Goal: Navigation & Orientation: Find specific page/section

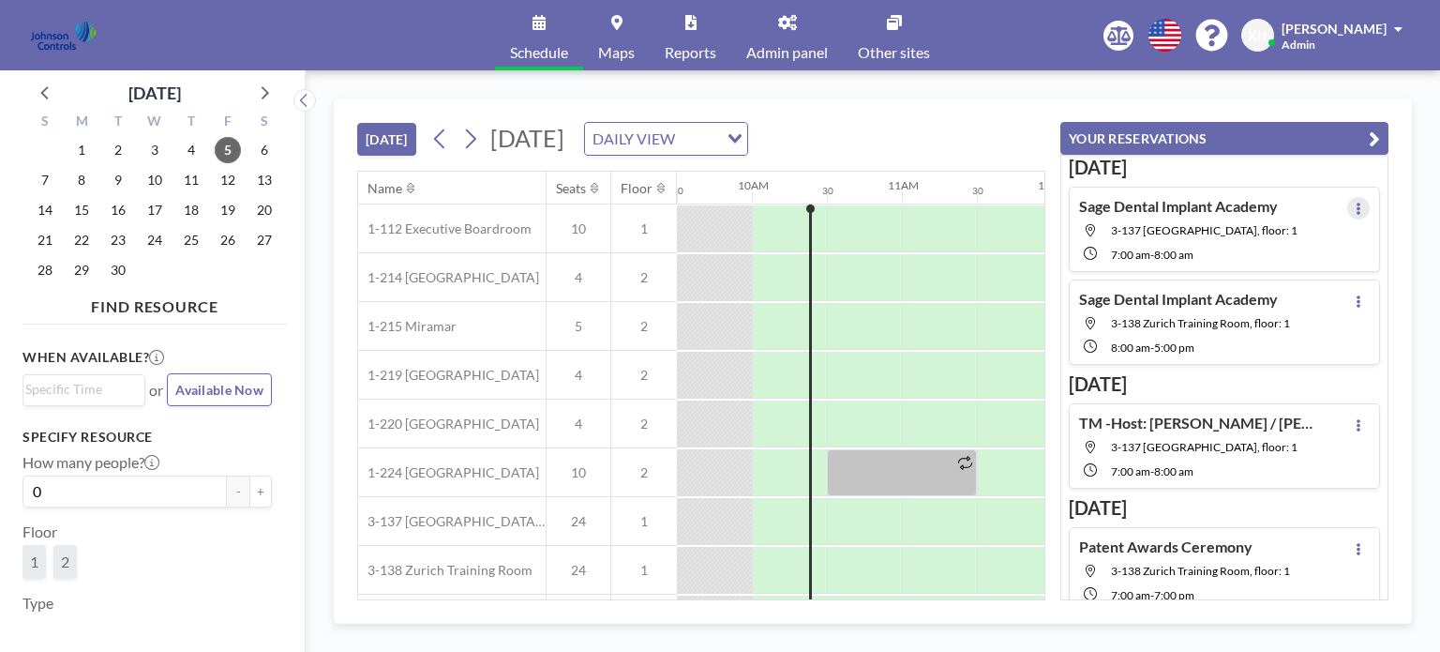
click at [1355, 208] on icon at bounding box center [1358, 208] width 7 height 12
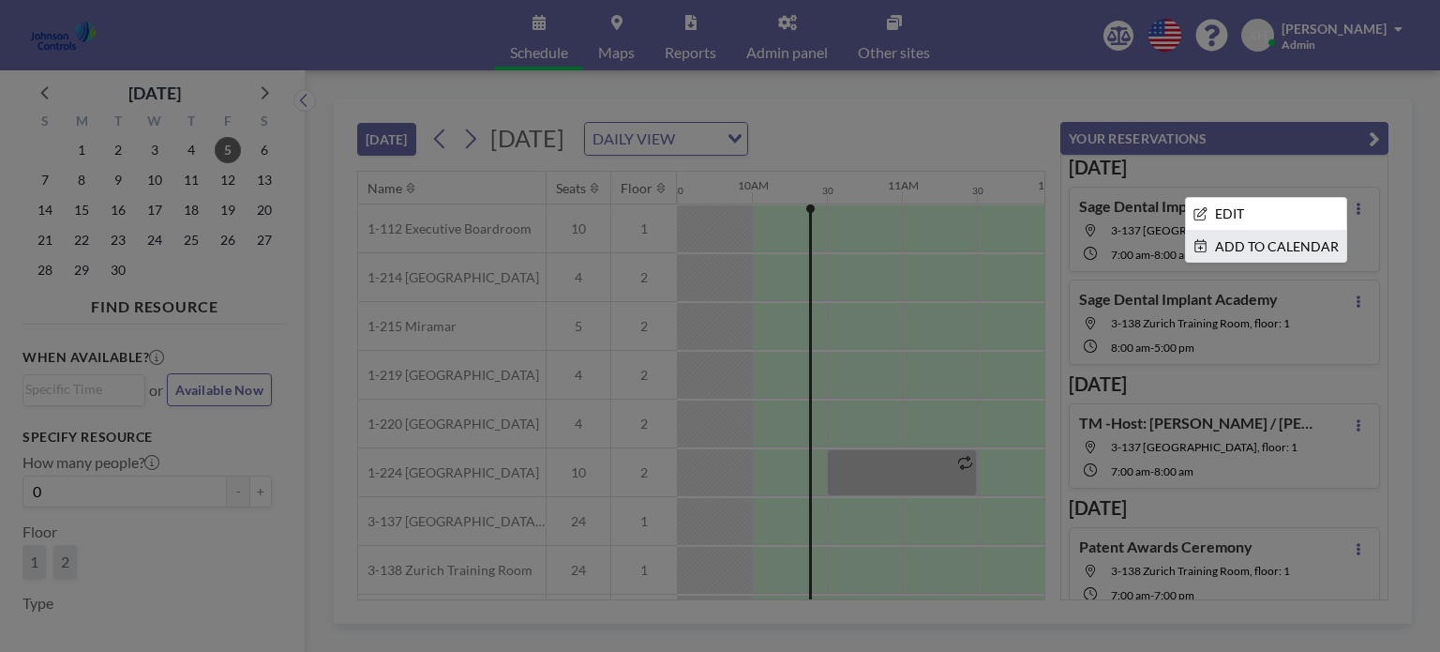
click at [1294, 255] on li "ADD TO CALENDAR" at bounding box center [1266, 247] width 160 height 32
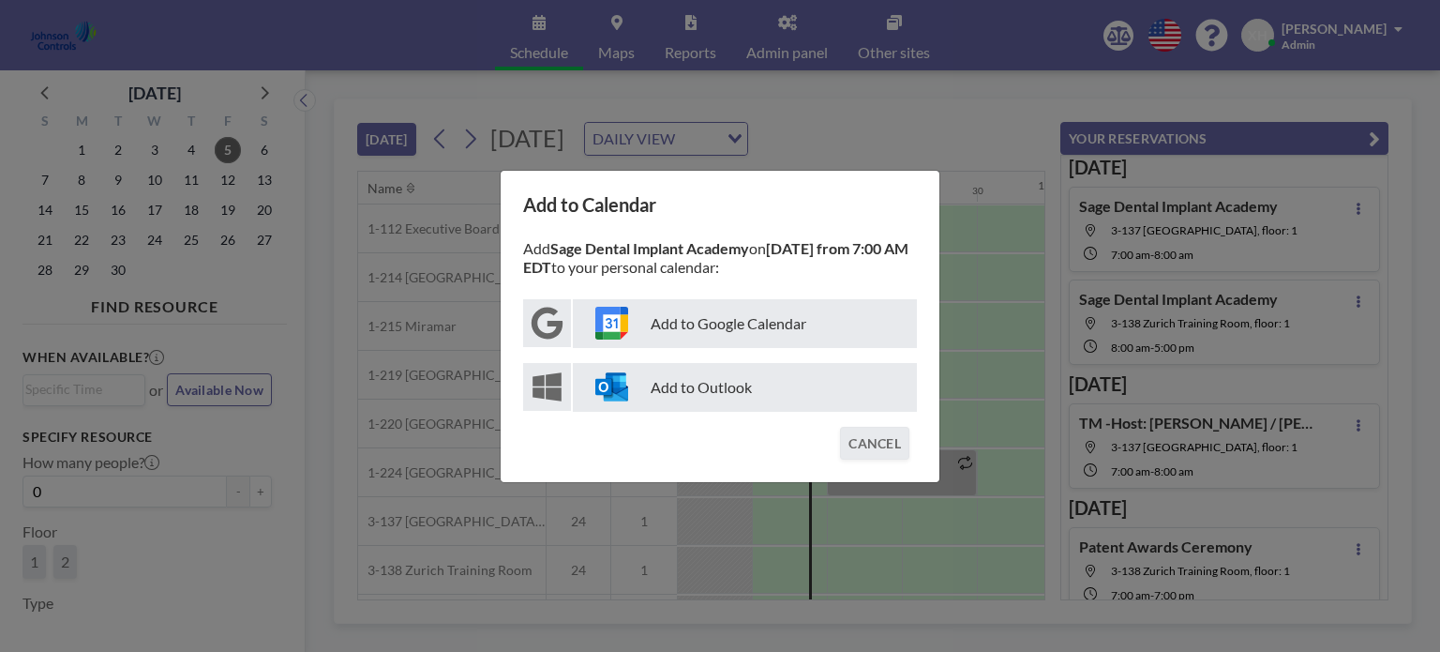
click at [701, 375] on p "Add to Outlook" at bounding box center [745, 387] width 344 height 49
click at [1031, 200] on div "Add to Calendar Add Sage Dental Implant Academy on September 19 from 7:00 AM ED…" at bounding box center [720, 326] width 1440 height 652
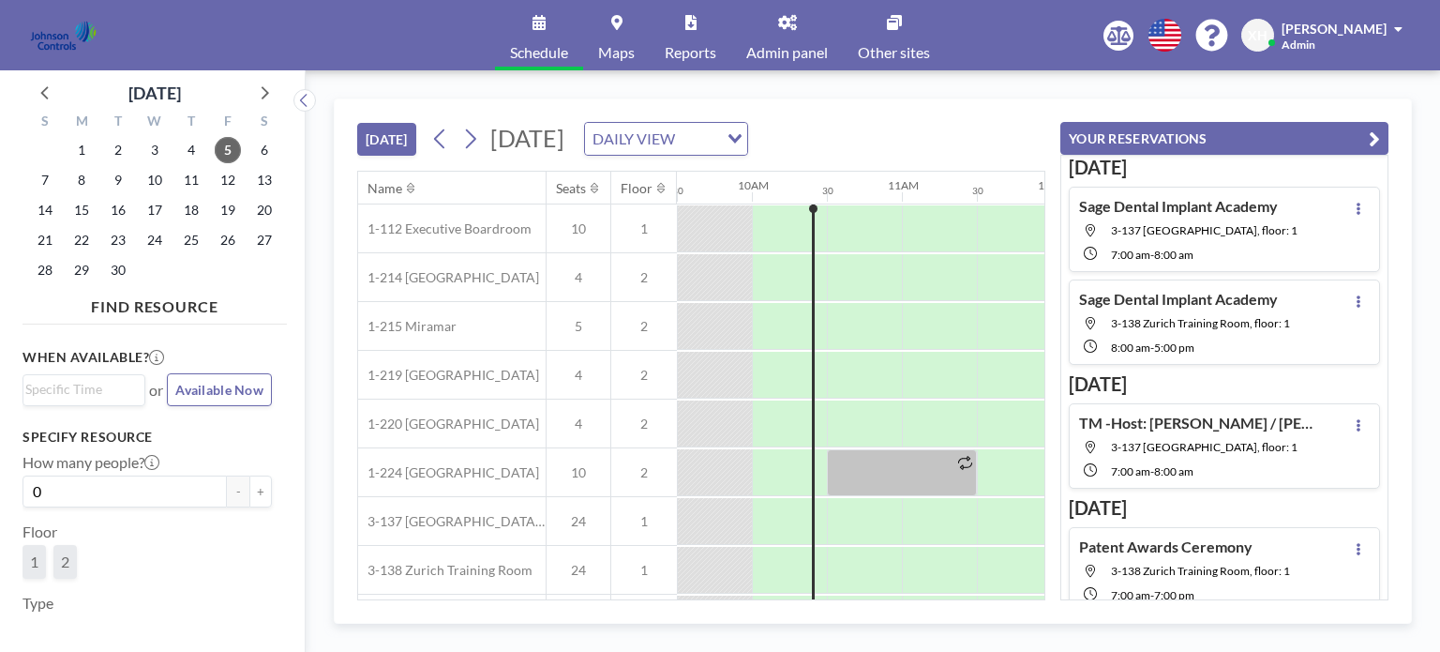
click at [1205, 306] on h4 "Sage Dental Implant Academy" at bounding box center [1178, 299] width 199 height 19
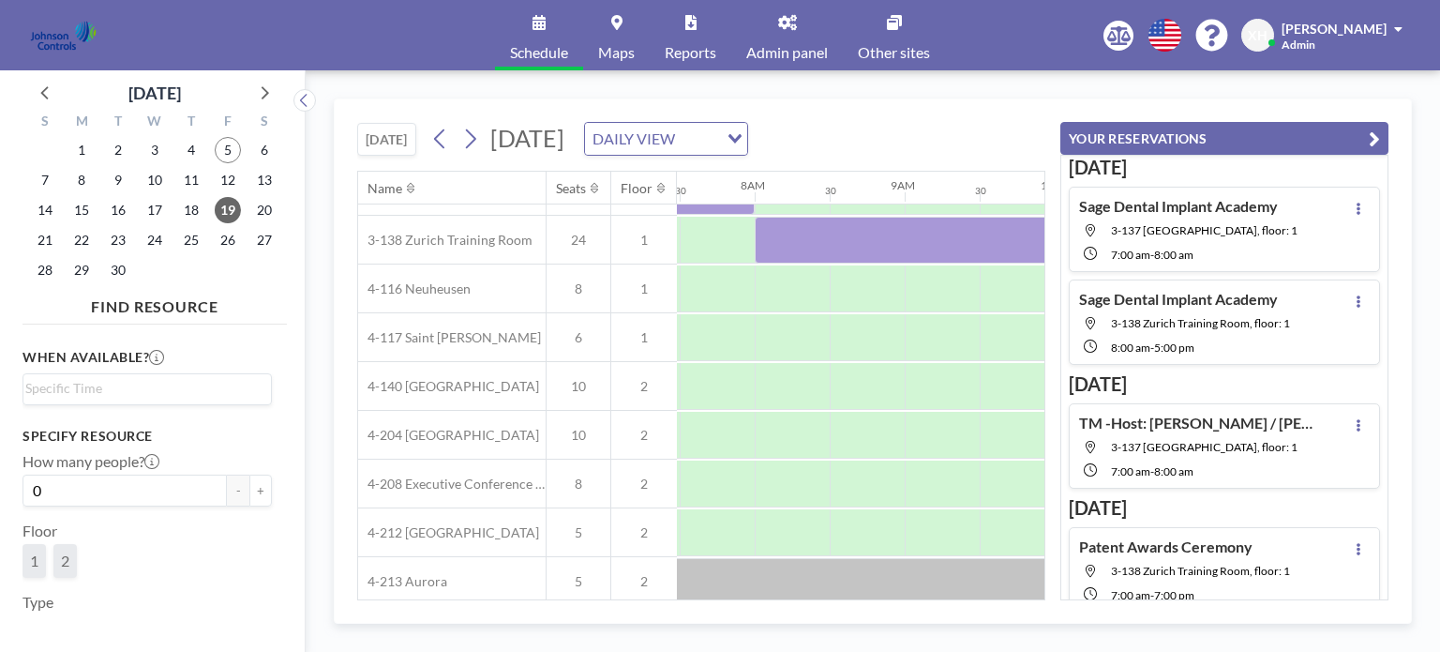
scroll to position [330, 1125]
click at [767, 236] on div at bounding box center [1427, 240] width 1350 height 47
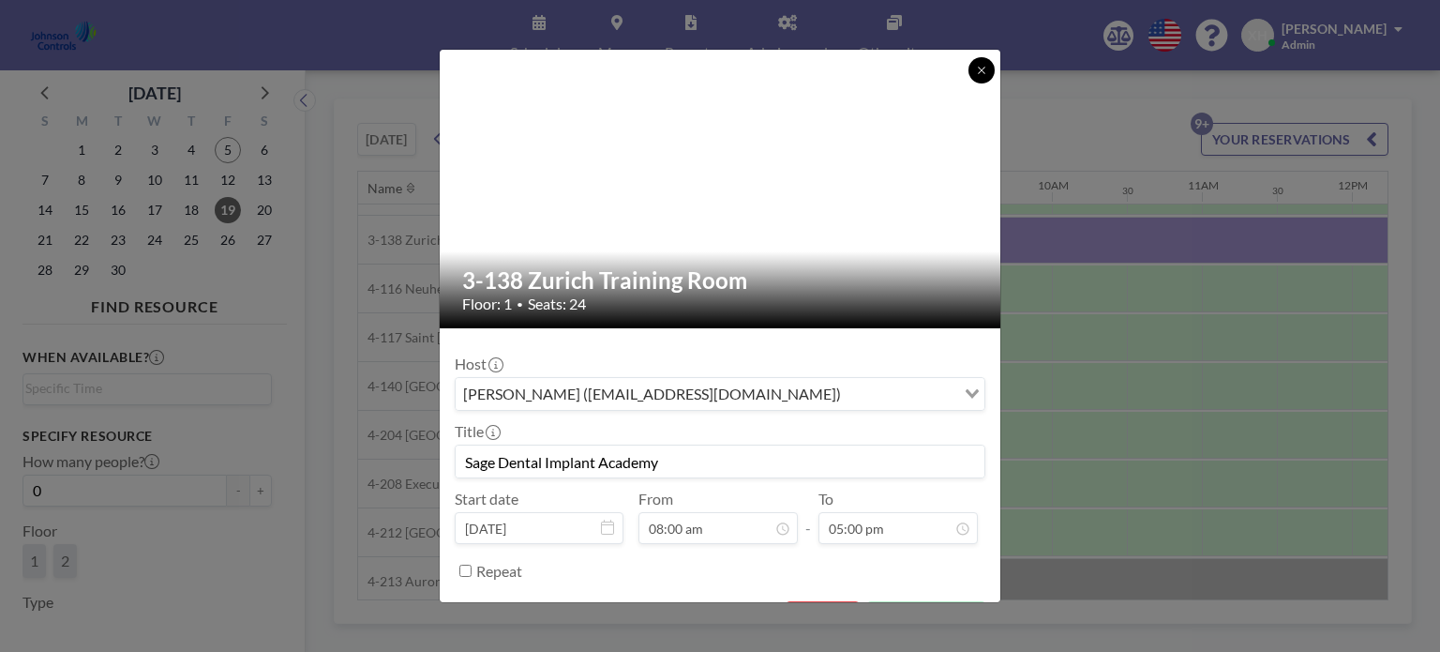
click at [986, 67] on icon at bounding box center [981, 70] width 11 height 11
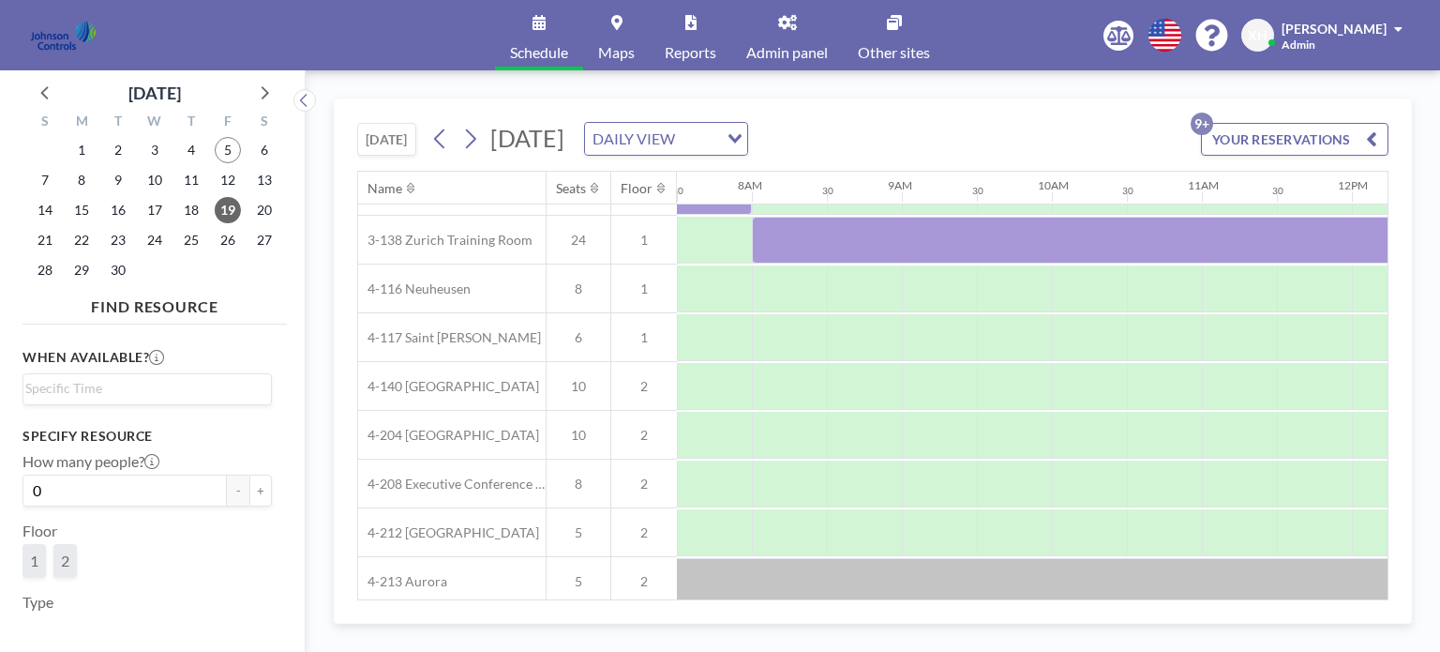
click at [1301, 145] on button "YOUR RESERVATIONS 9+" at bounding box center [1294, 139] width 187 height 33
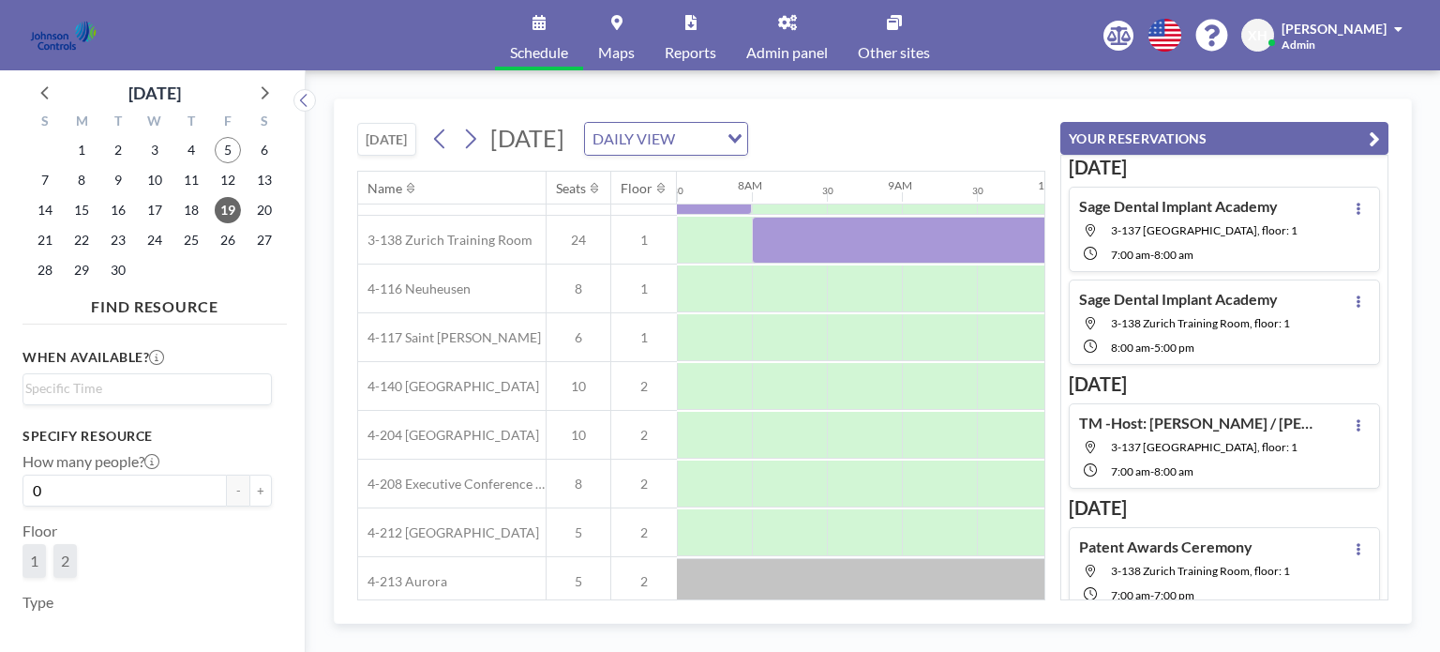
click at [1276, 227] on span "3-137 Riyadh Training Room, floor: 1" at bounding box center [1204, 230] width 187 height 14
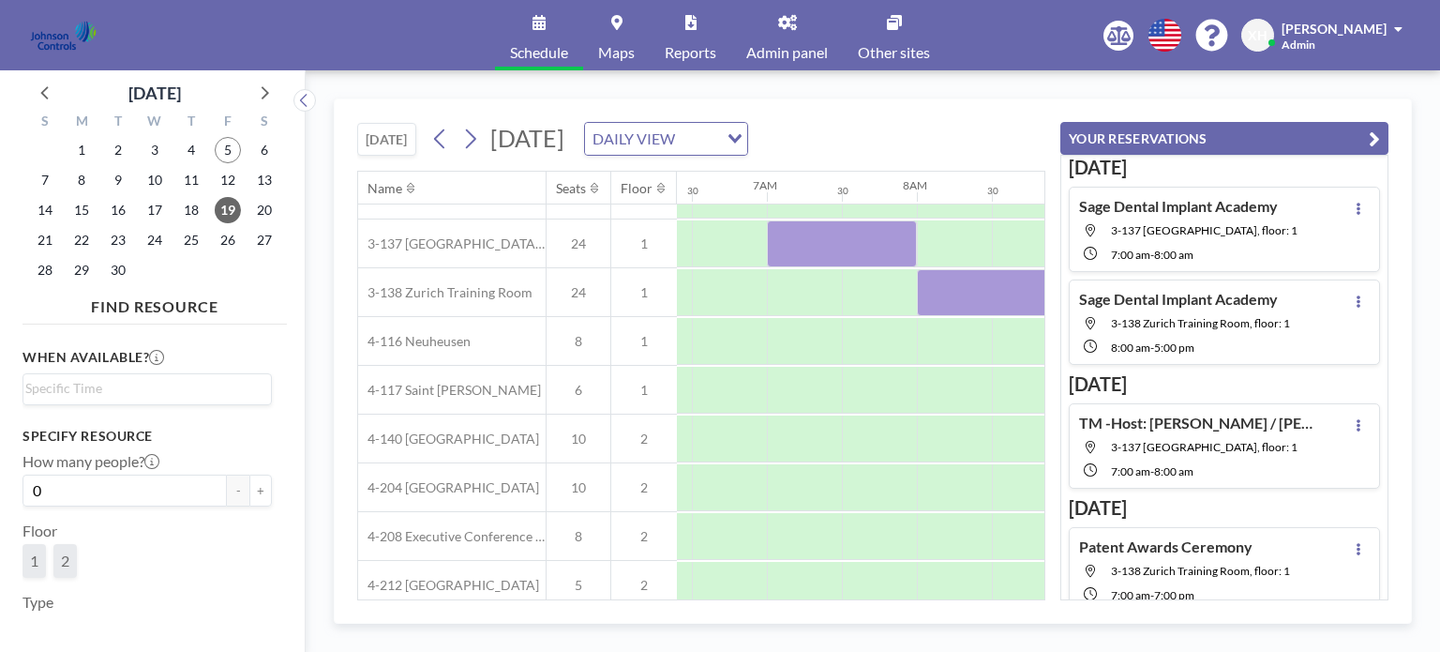
scroll to position [281, 975]
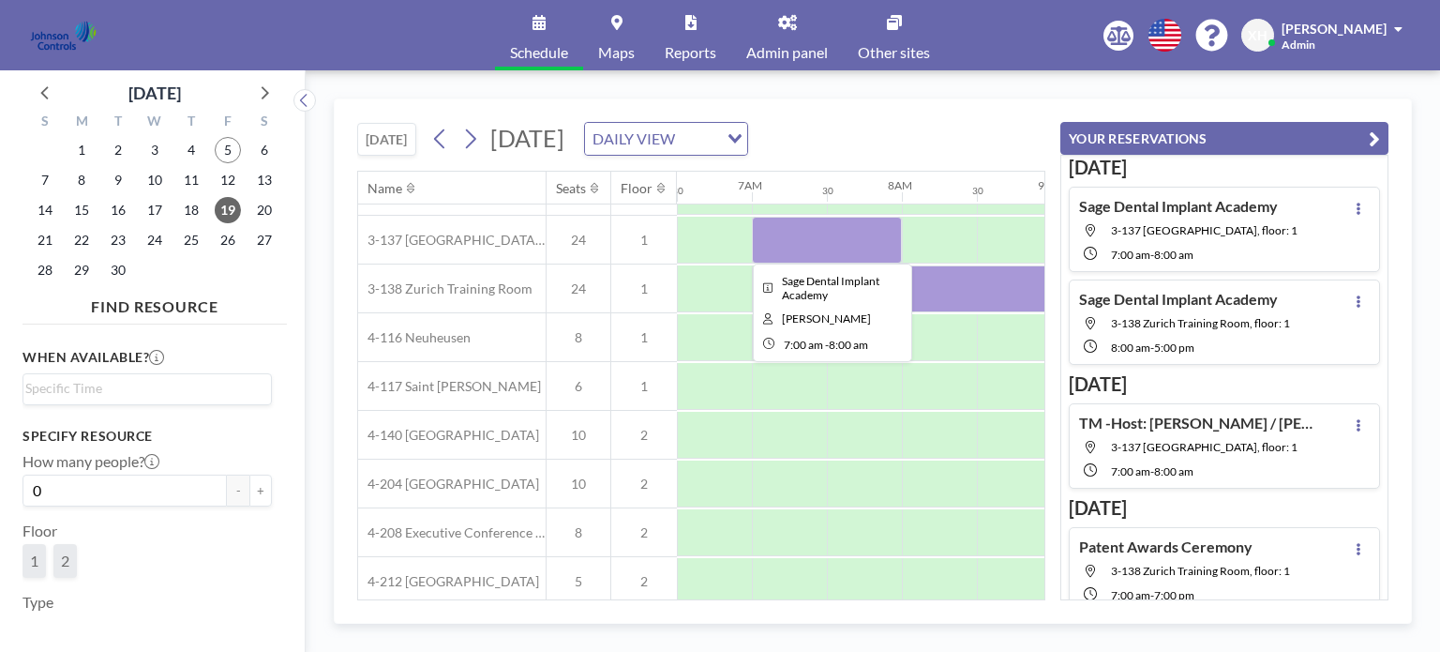
click at [802, 238] on div at bounding box center [827, 240] width 150 height 47
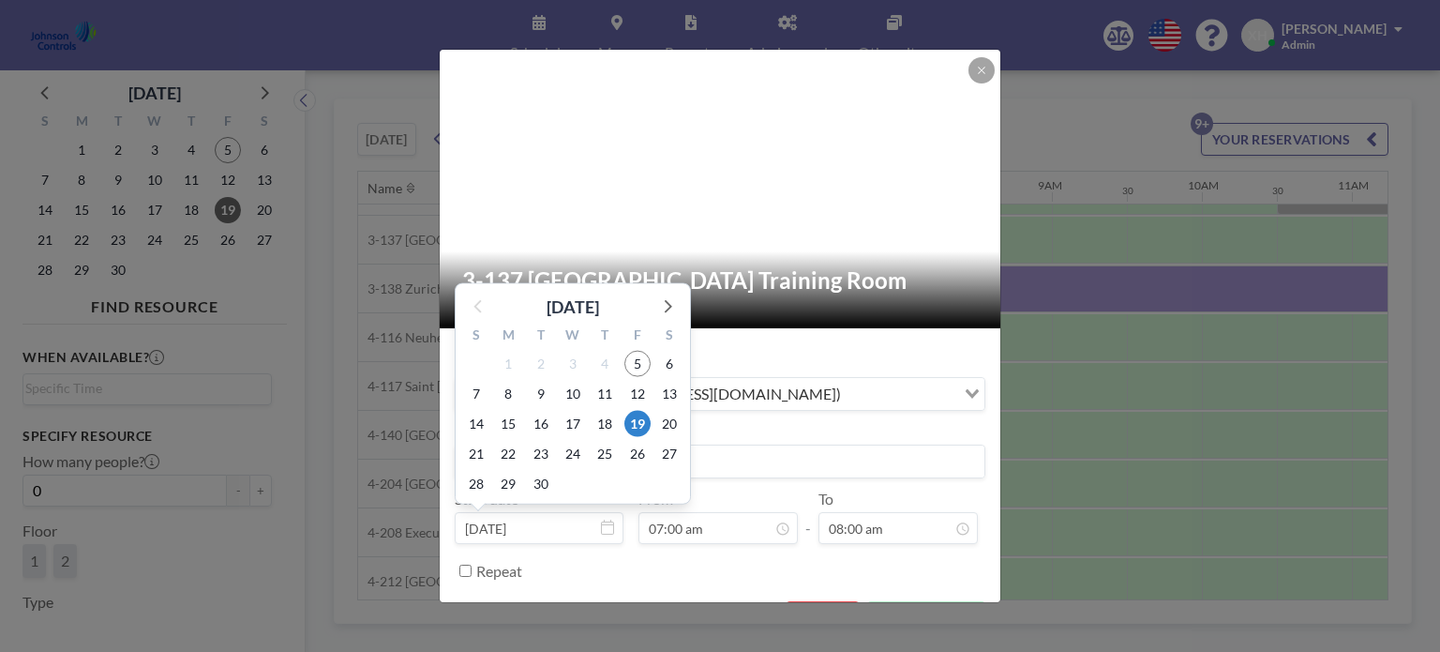
scroll to position [67, 0]
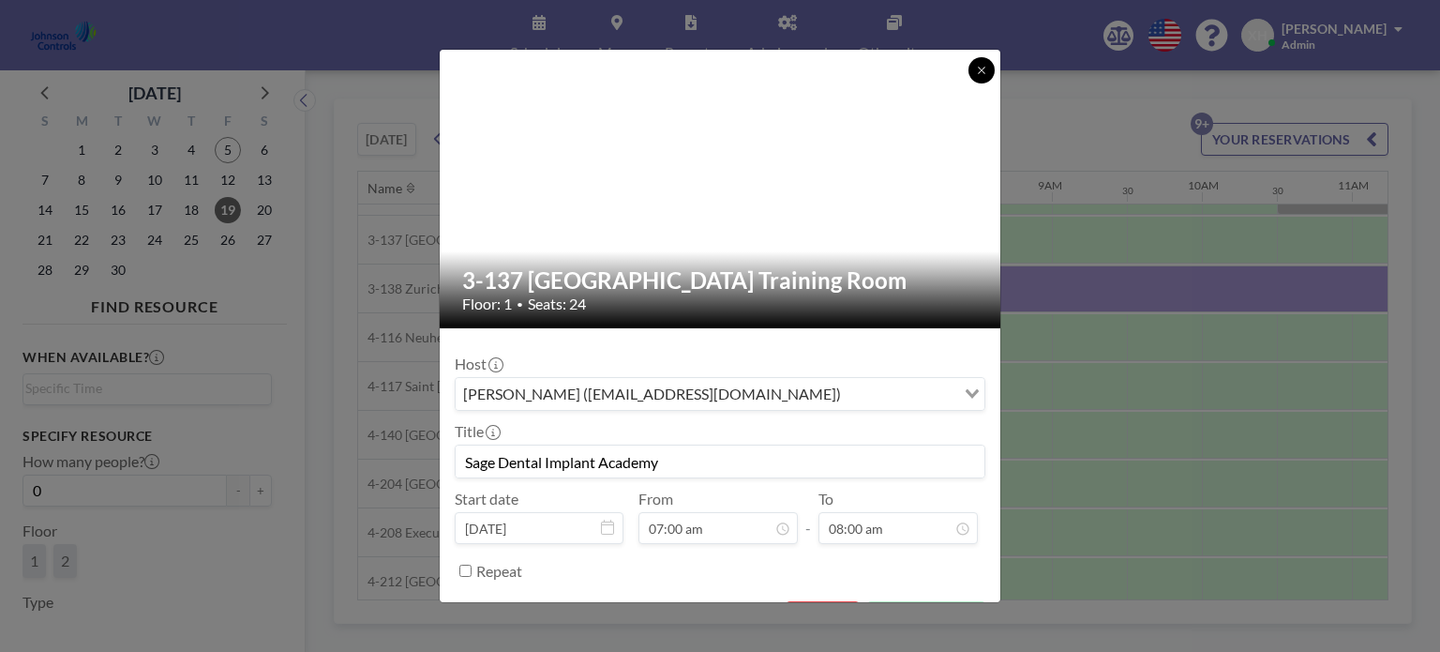
click at [979, 69] on icon at bounding box center [981, 70] width 11 height 11
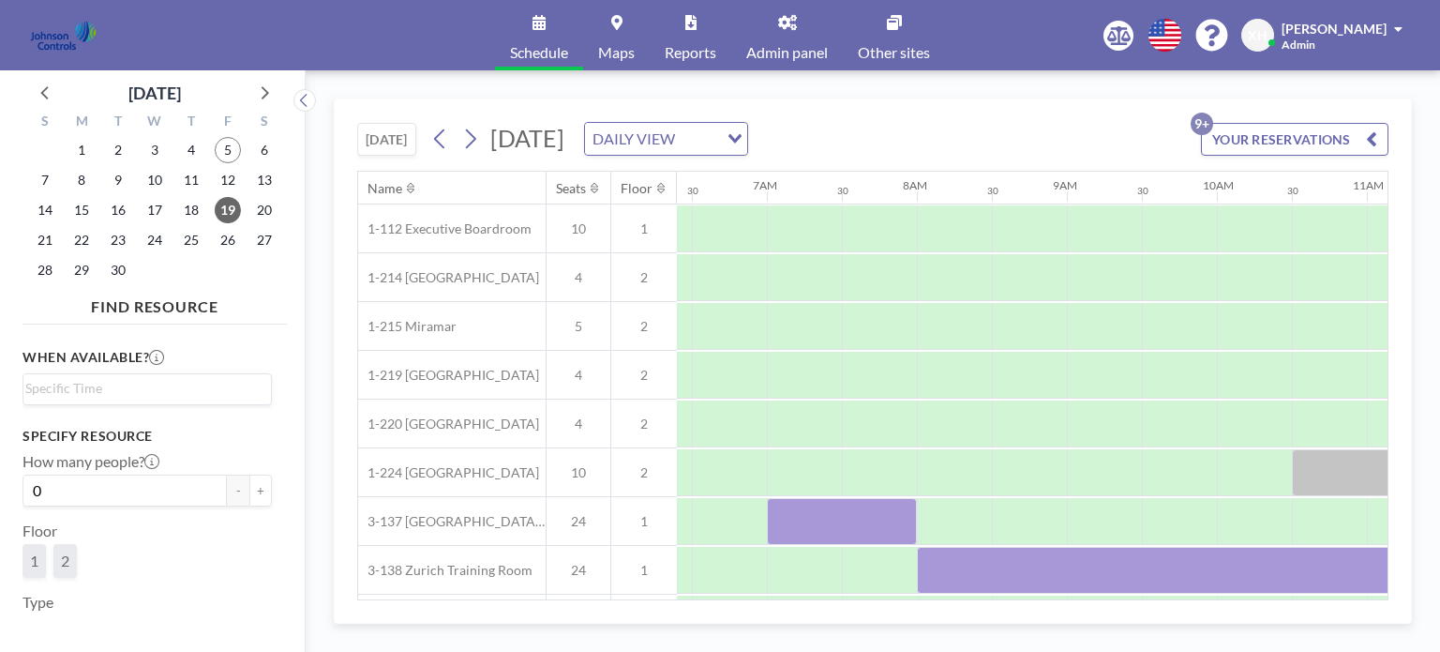
scroll to position [0, 975]
click at [774, 37] on link "Admin panel" at bounding box center [787, 35] width 112 height 70
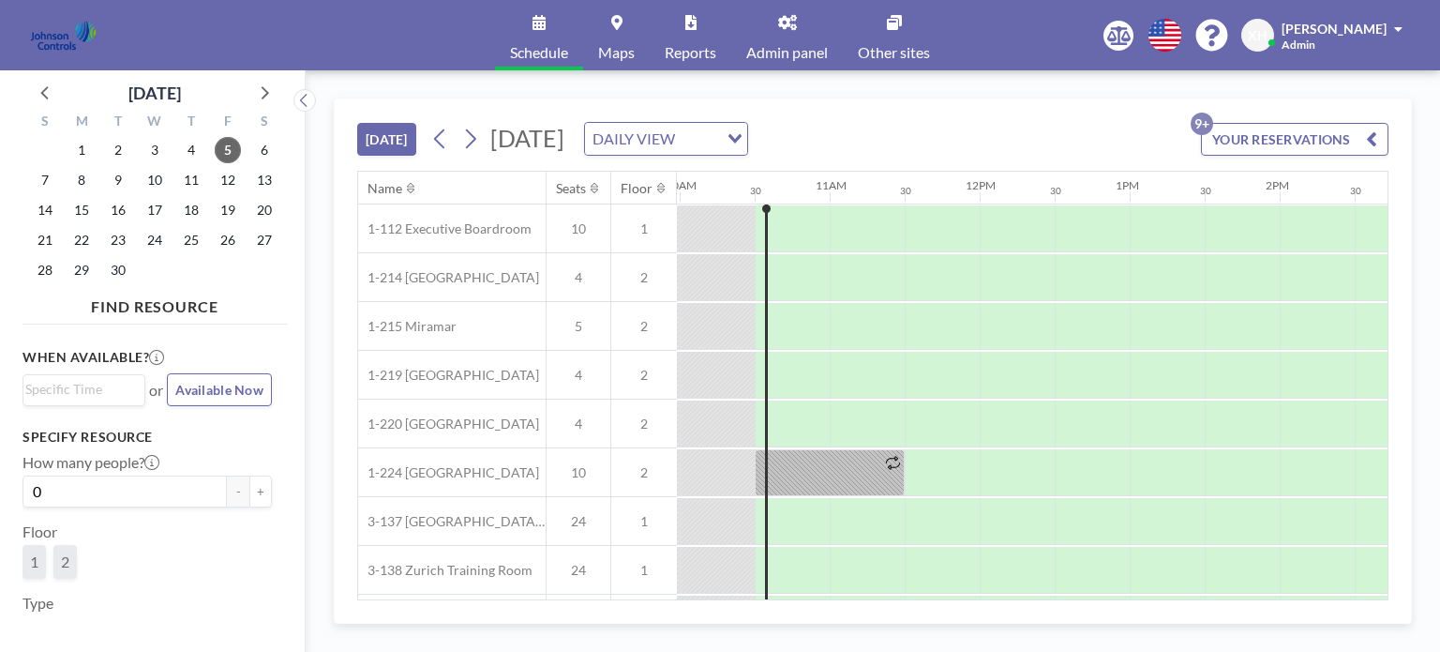
scroll to position [0, 1500]
click at [797, 50] on span "Admin panel" at bounding box center [787, 52] width 82 height 15
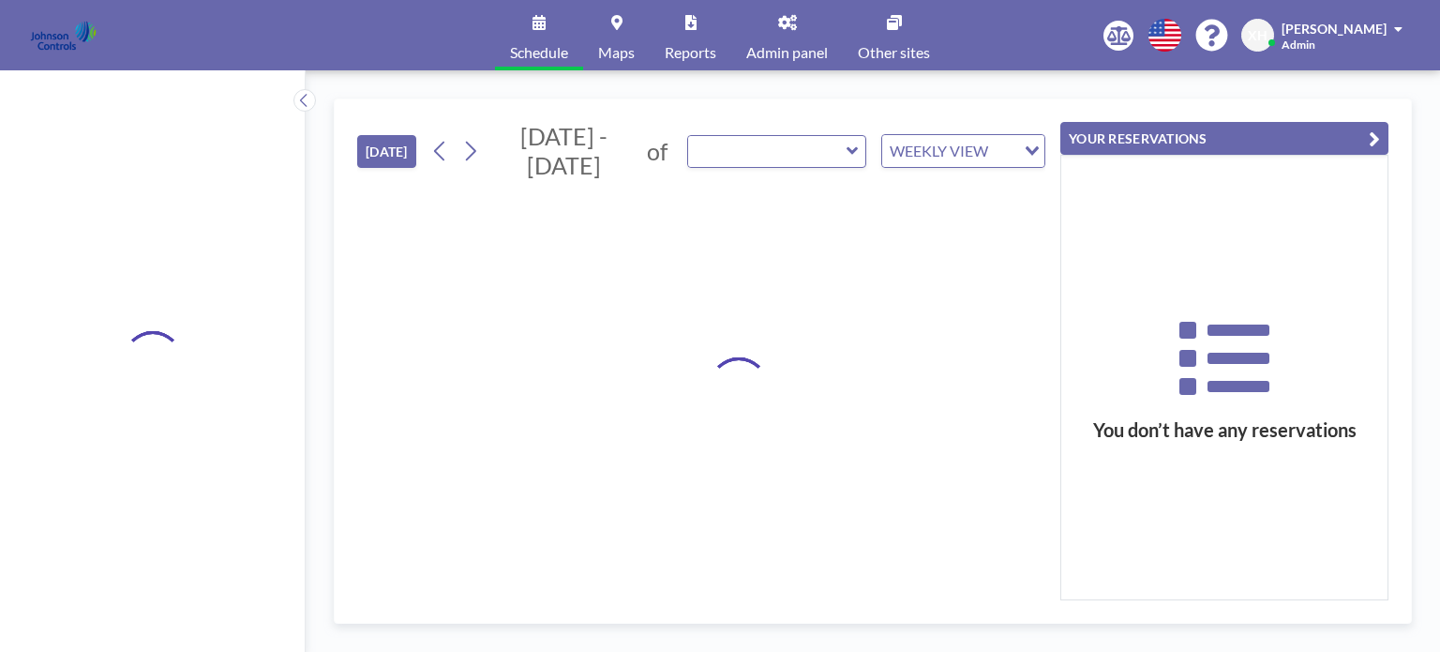
type input "4-208 Executive Conference Room"
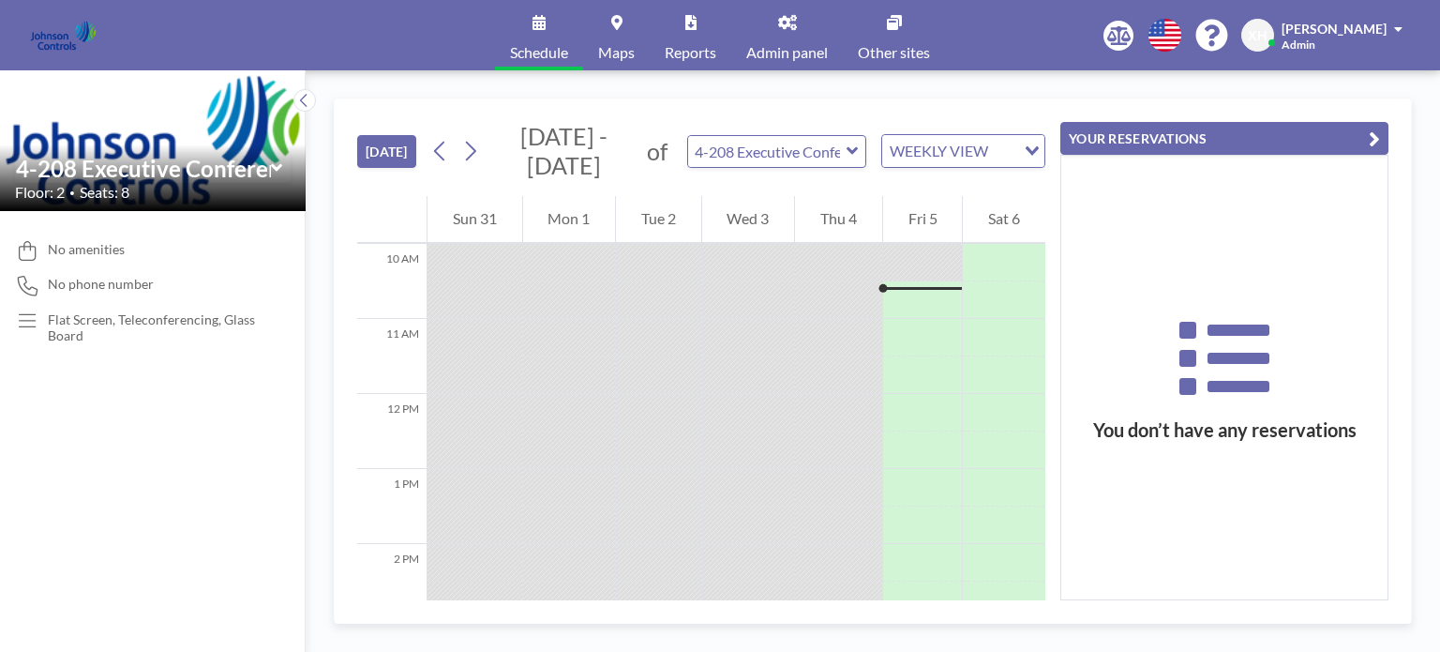
scroll to position [750, 0]
click at [782, 45] on span "Admin panel" at bounding box center [787, 52] width 82 height 15
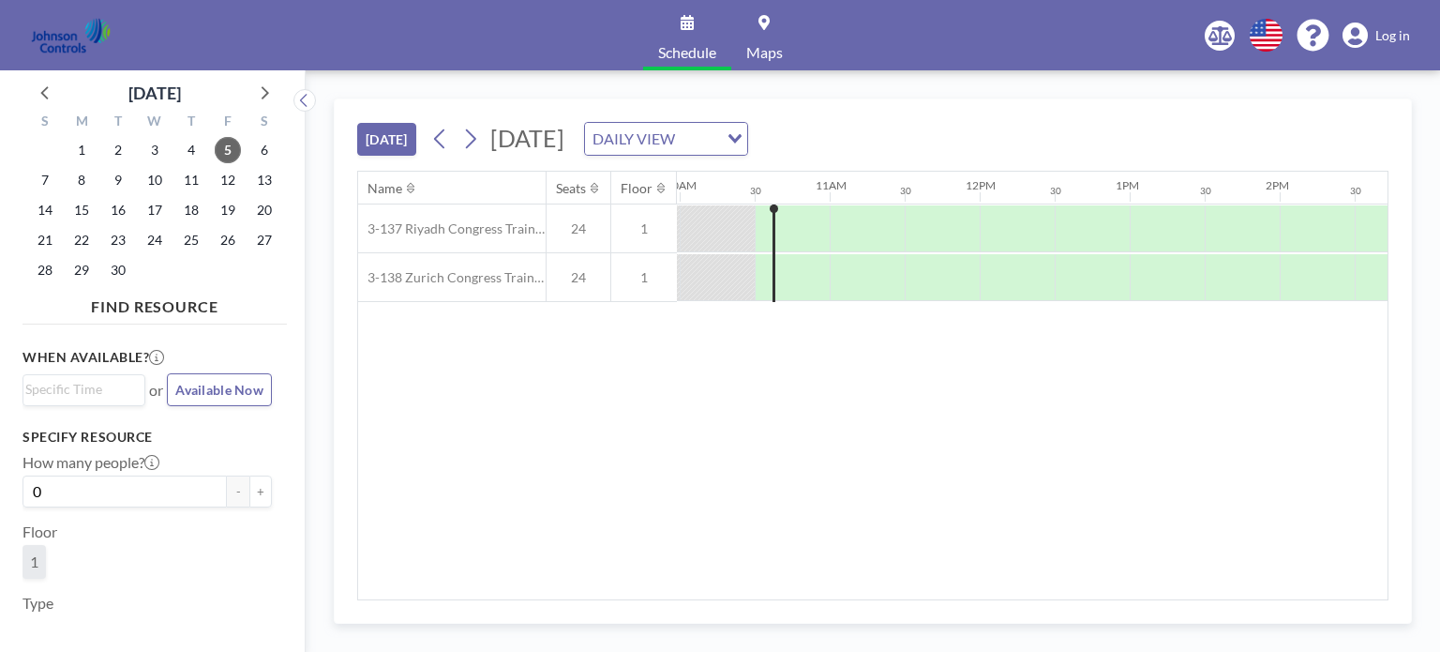
scroll to position [0, 1500]
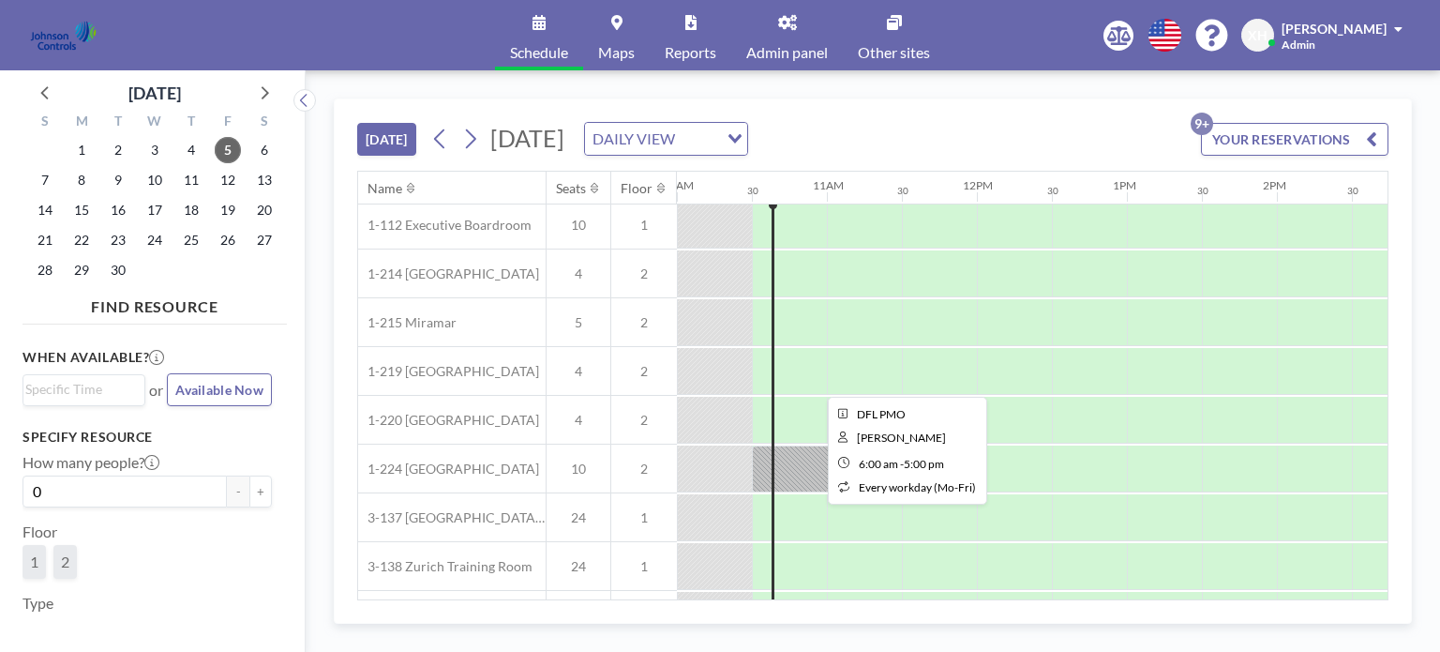
scroll to position [0, 1500]
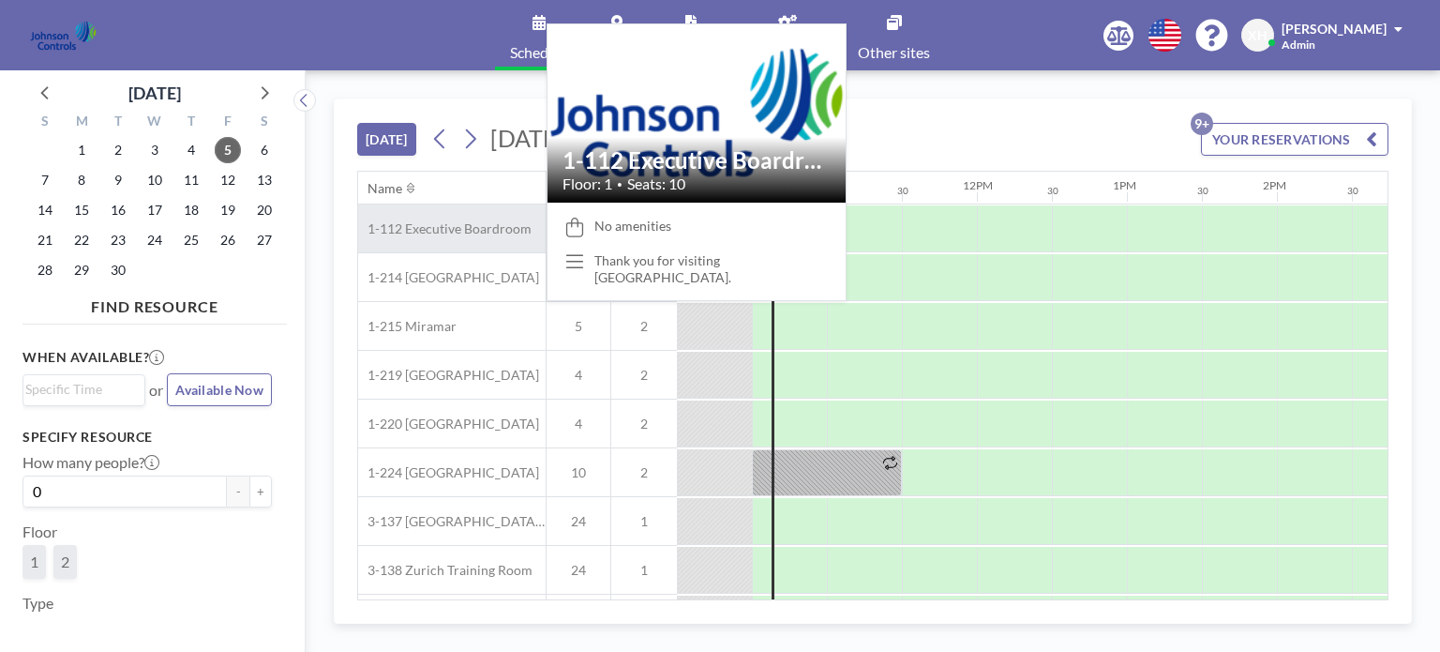
click at [506, 220] on span "1-112 Executive Boardroom" at bounding box center [444, 228] width 173 height 17
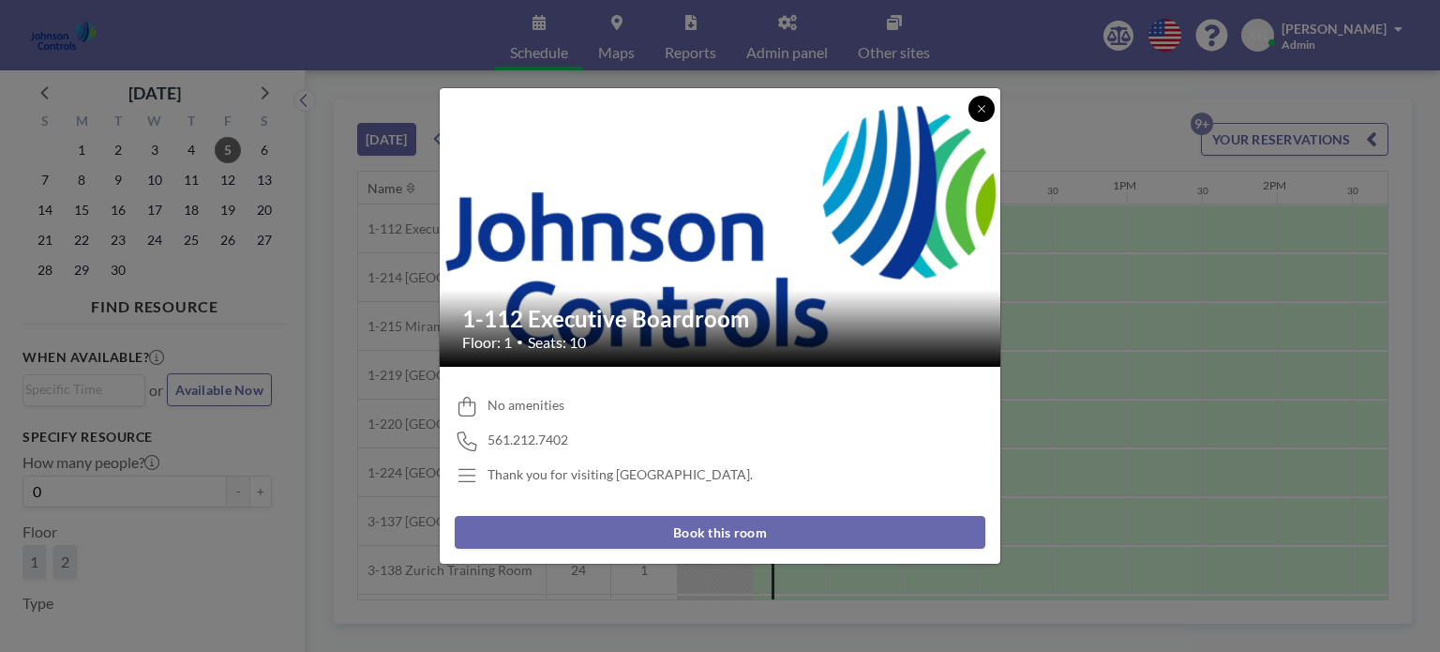
click at [984, 107] on icon at bounding box center [981, 108] width 11 height 11
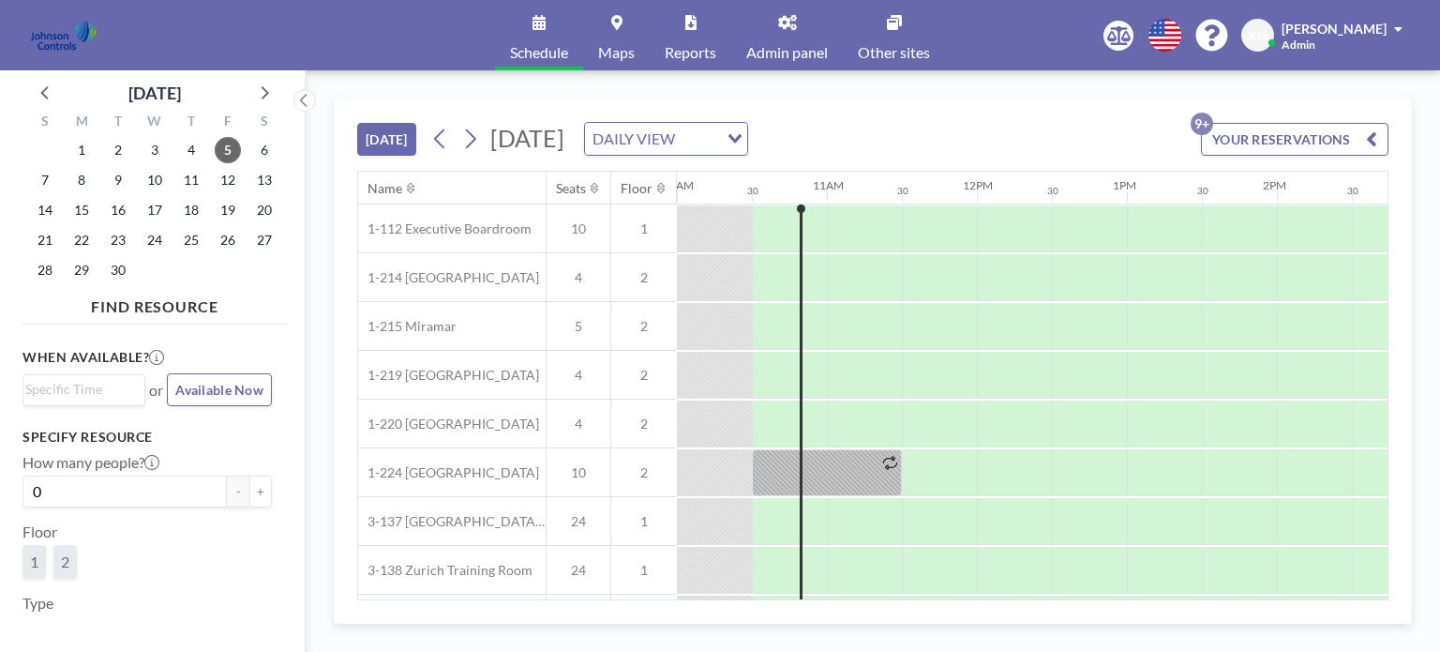
click at [1313, 42] on div "XH Xavier Ham Admin" at bounding box center [1325, 35] width 169 height 33
click at [1350, 78] on link "Profile" at bounding box center [1346, 89] width 167 height 37
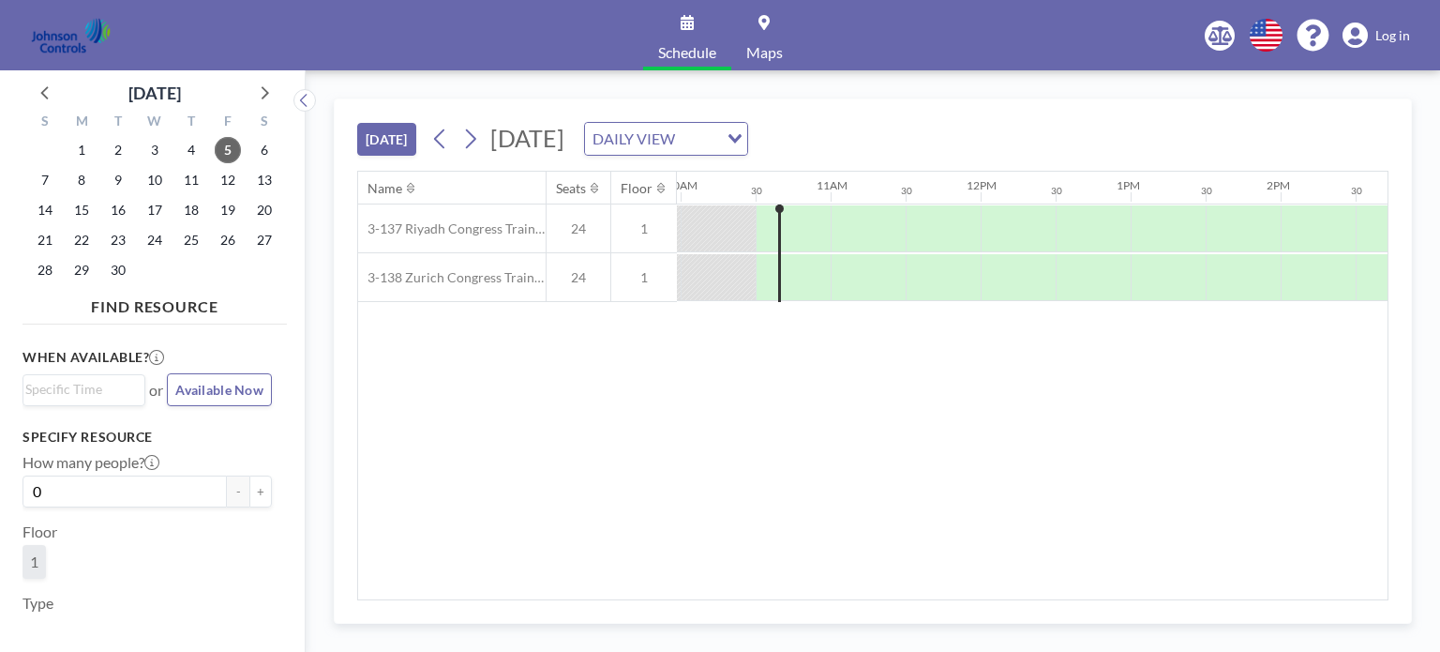
scroll to position [0, 1500]
click at [1395, 35] on span "Log in" at bounding box center [1392, 35] width 35 height 17
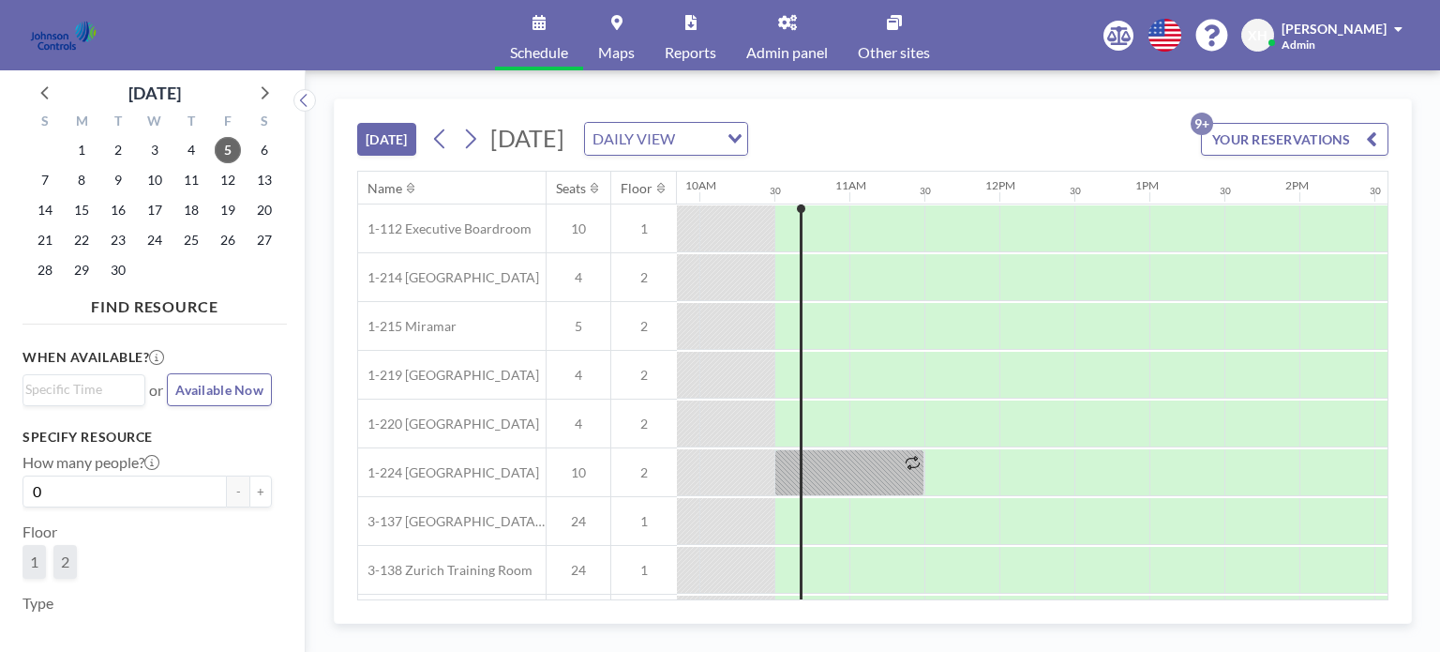
scroll to position [0, 1500]
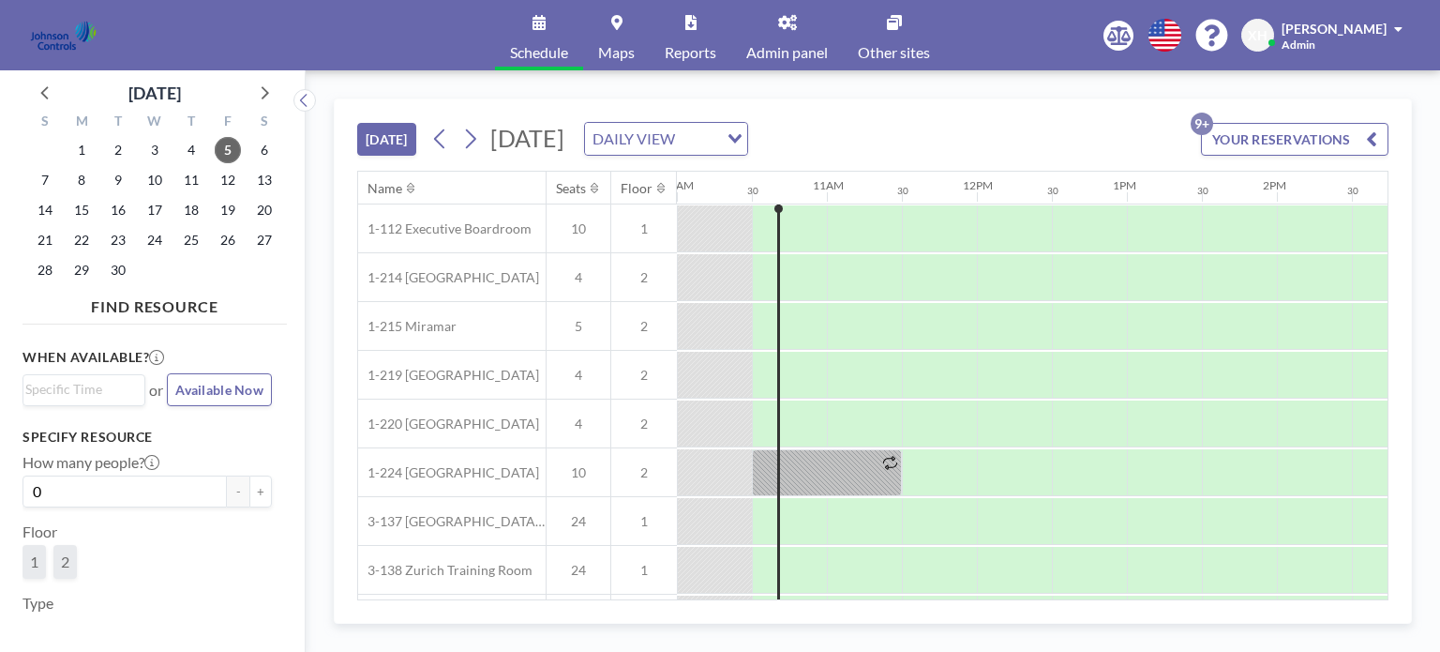
click at [813, 26] on link "Admin panel" at bounding box center [787, 35] width 112 height 70
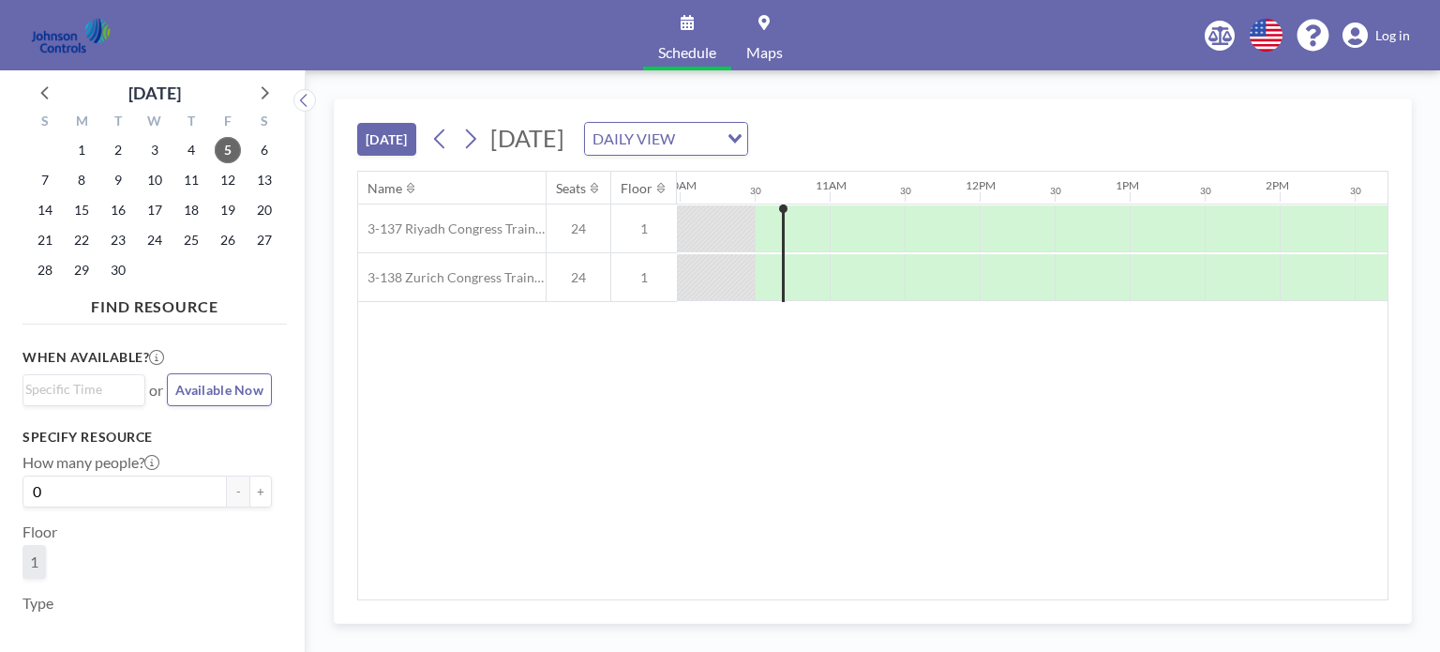
scroll to position [0, 1500]
click at [1403, 37] on span "Log in" at bounding box center [1392, 35] width 35 height 17
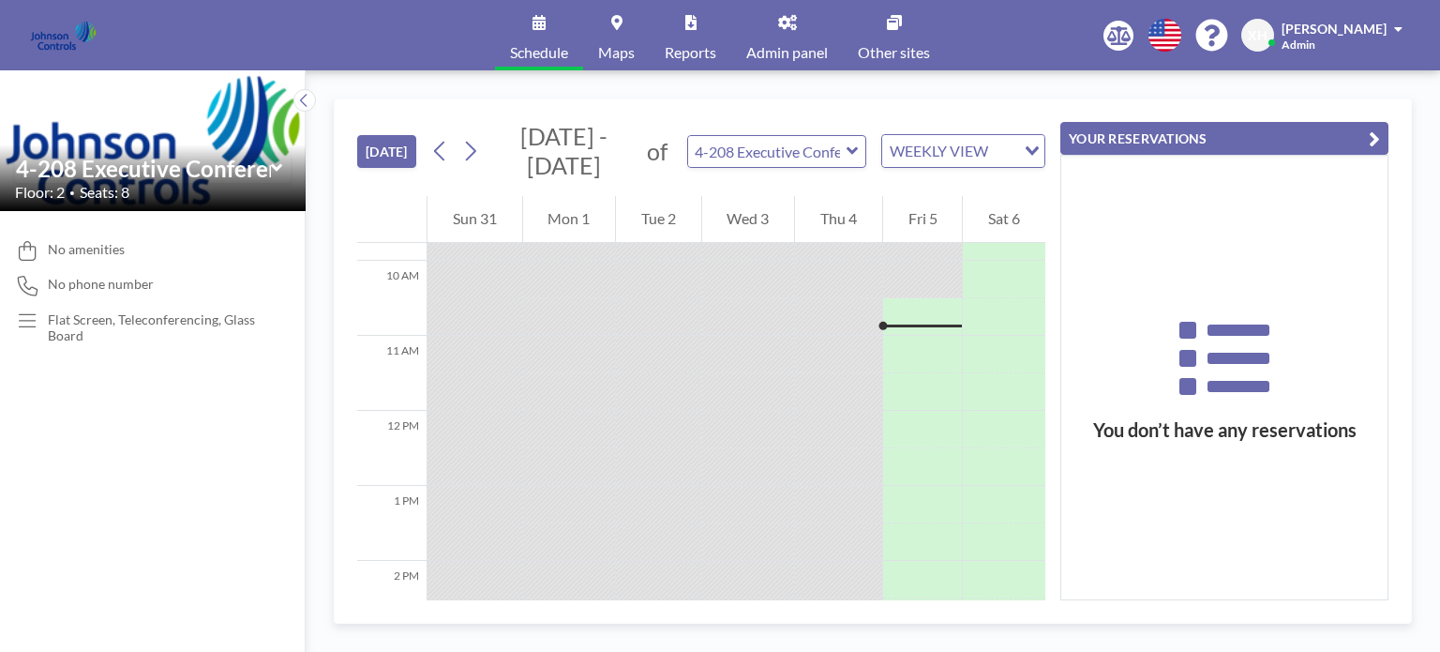
scroll to position [750, 0]
click at [886, 70] on div "TODAY Aug - Sep 2025 of 4-208 Executive Conference Room WEEKLY VIEW Loading... …" at bounding box center [873, 360] width 1134 height 581
click at [895, 26] on icon at bounding box center [894, 22] width 15 height 15
click at [889, 25] on icon at bounding box center [894, 22] width 15 height 15
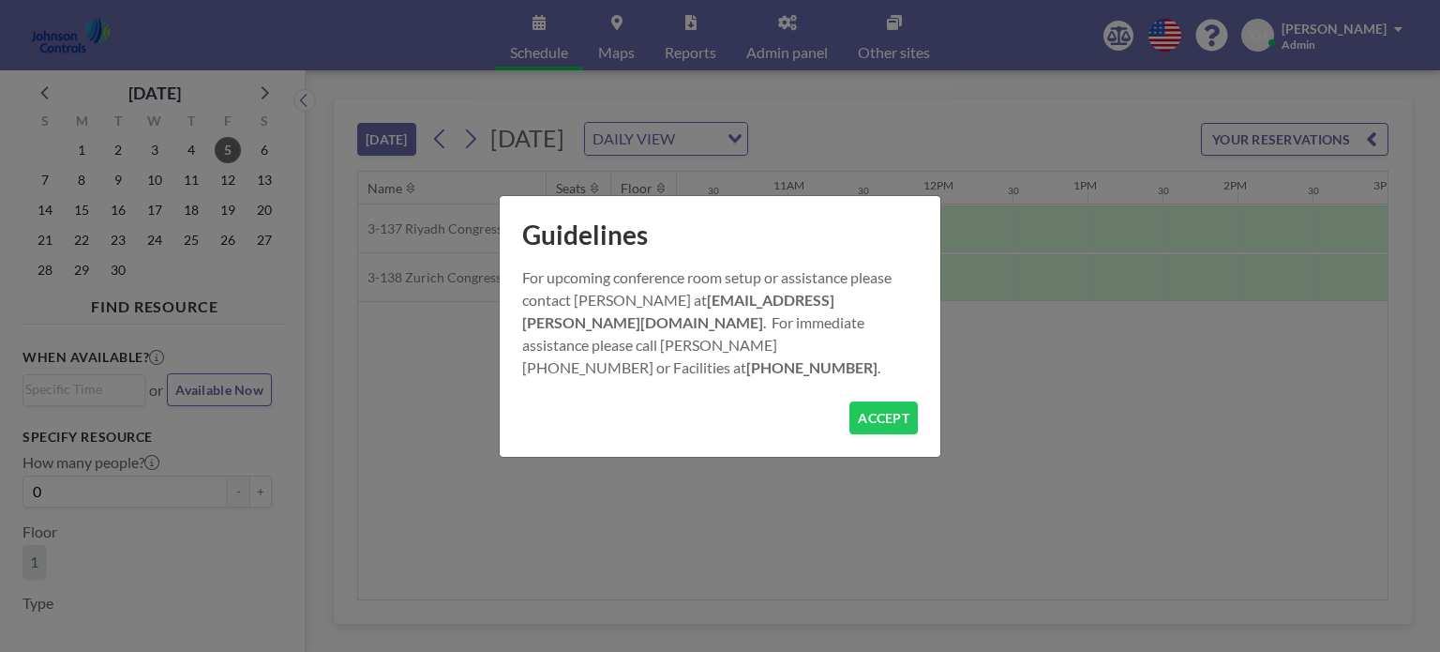
scroll to position [0, 1575]
click at [870, 401] on button "ACCEPT" at bounding box center [883, 417] width 68 height 33
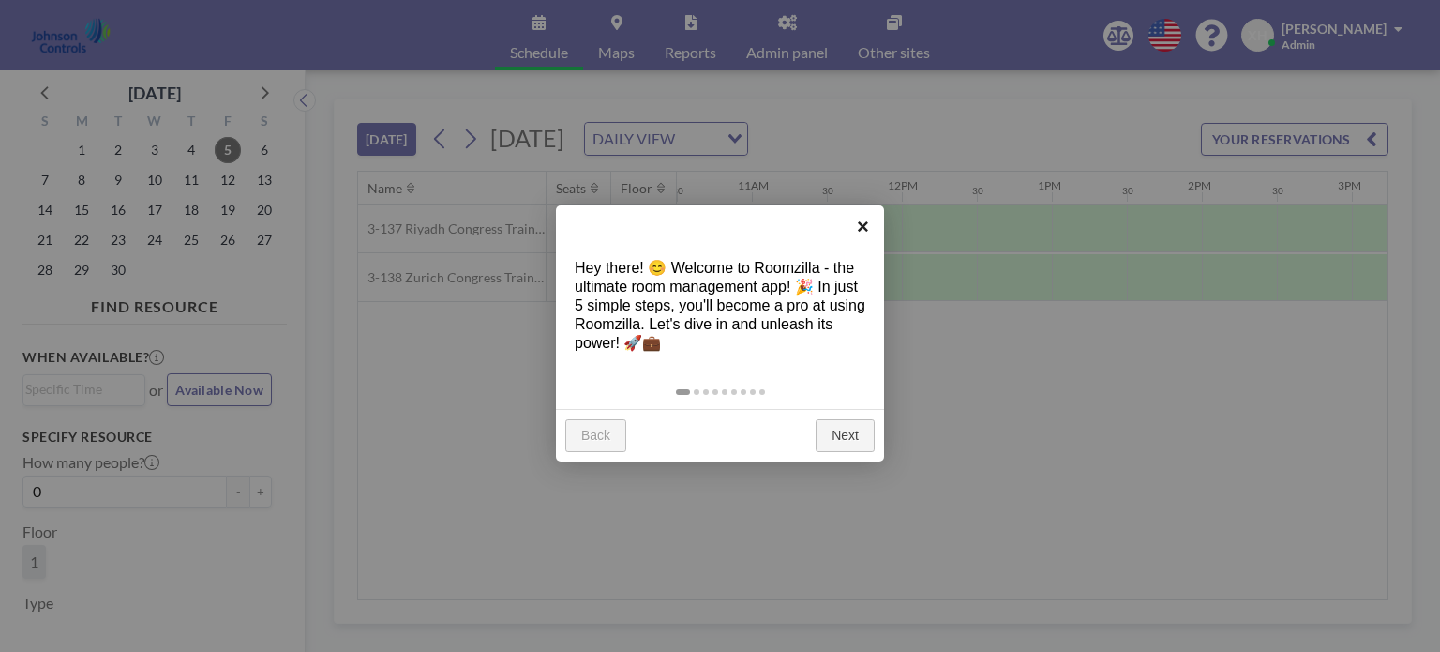
click at [866, 221] on link "×" at bounding box center [863, 226] width 42 height 42
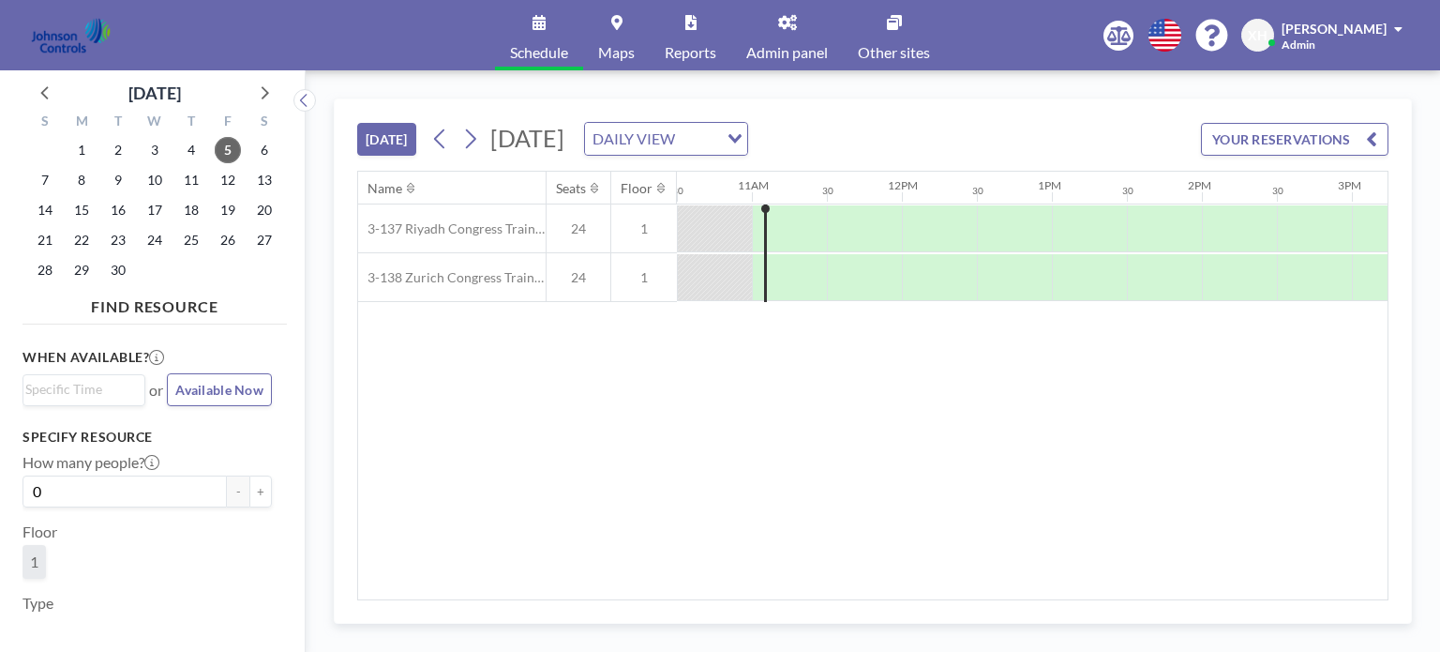
click at [892, 26] on icon at bounding box center [894, 22] width 15 height 15
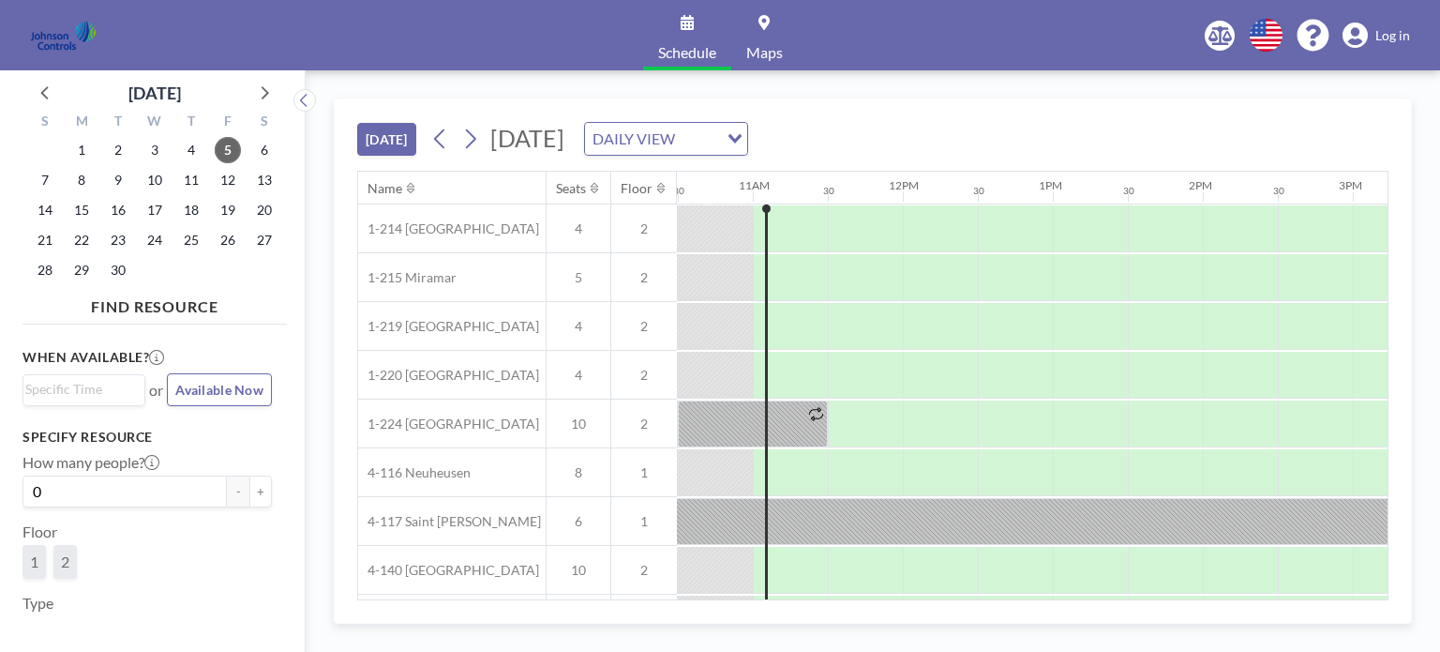
scroll to position [0, 1575]
click at [1381, 35] on span "Log in" at bounding box center [1392, 35] width 35 height 17
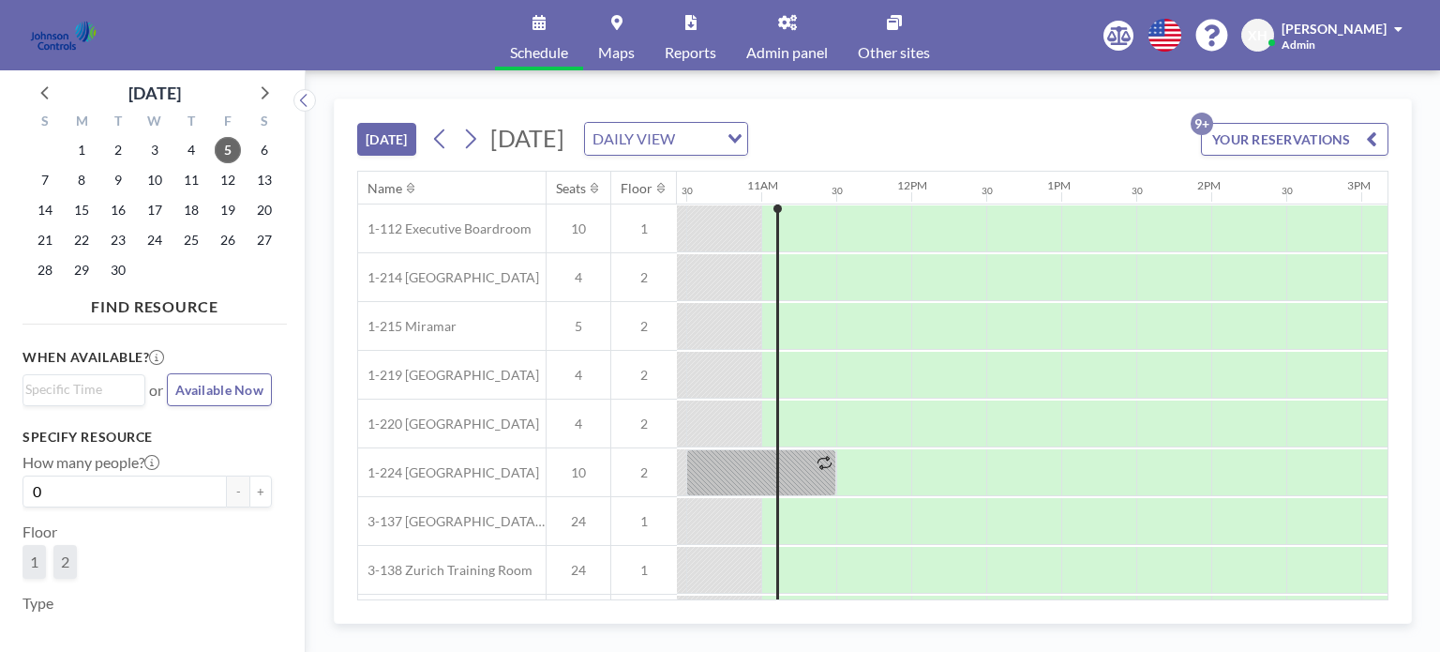
scroll to position [0, 1575]
click at [885, 37] on link "Other sites" at bounding box center [894, 35] width 102 height 70
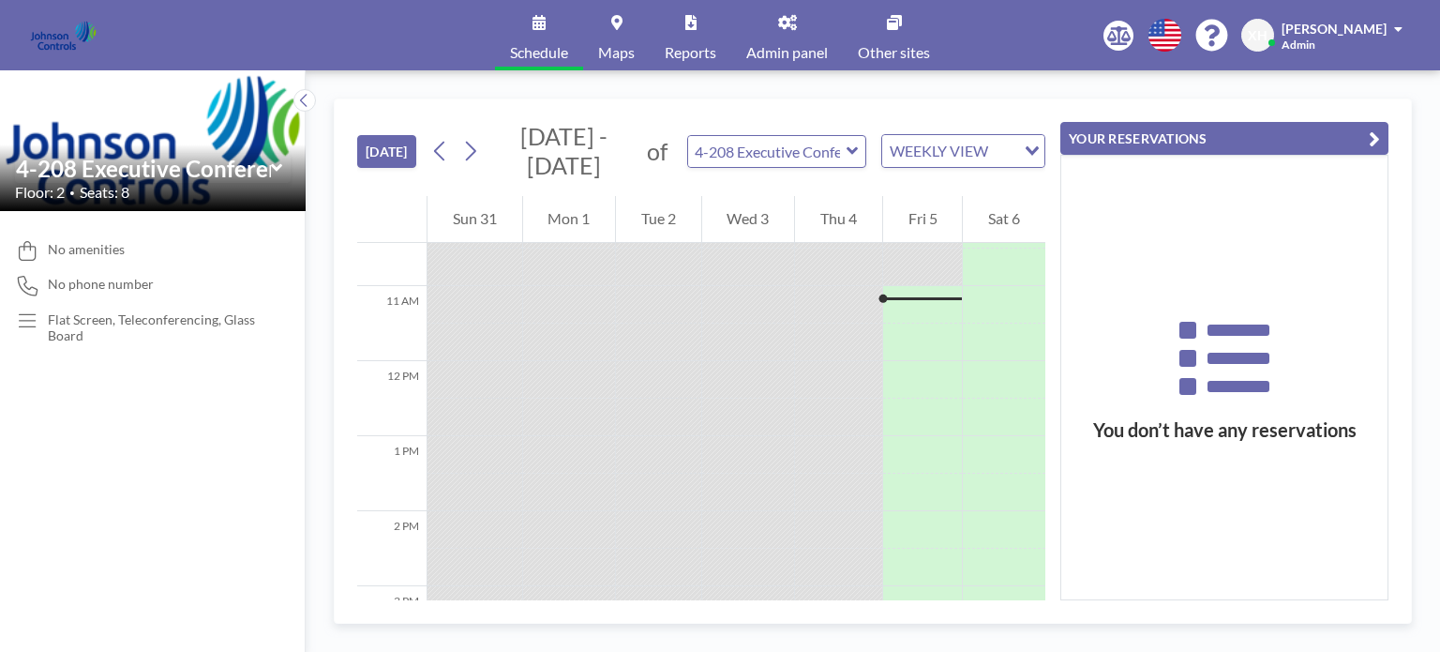
scroll to position [787, 0]
click at [907, 46] on span "Other sites" at bounding box center [894, 52] width 72 height 15
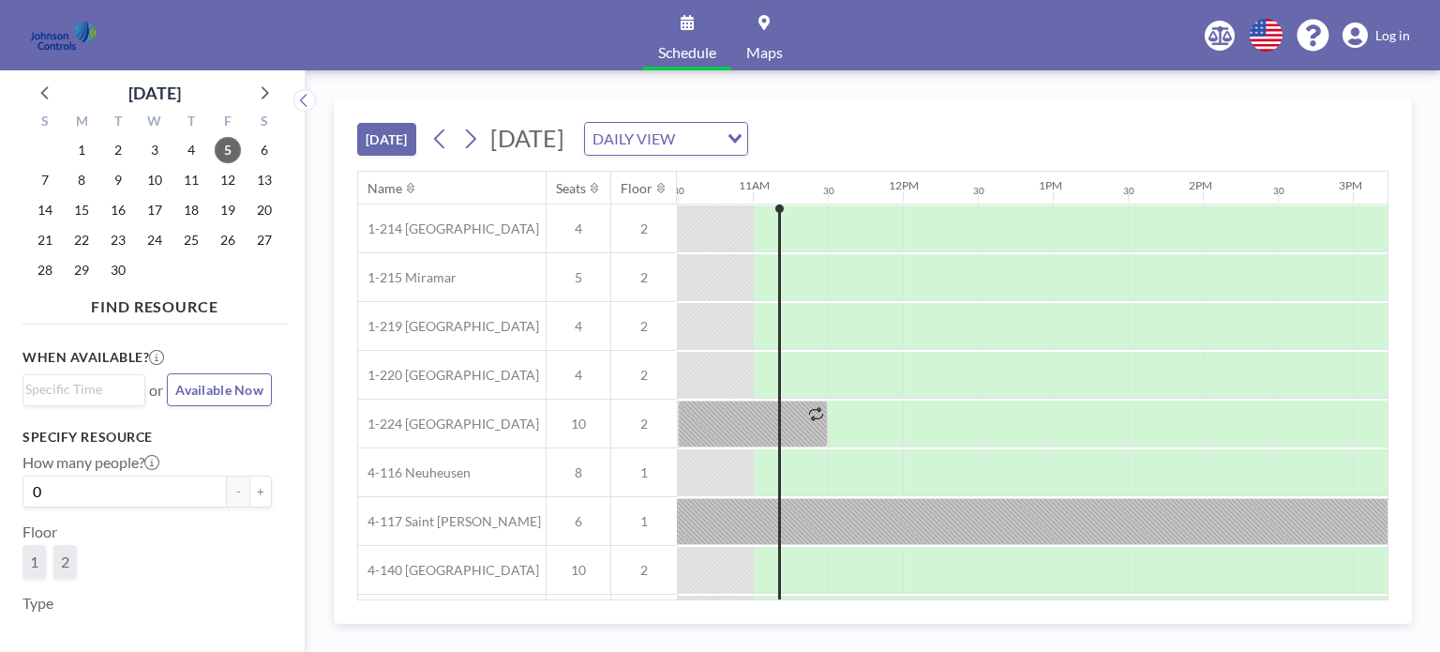
scroll to position [0, 1575]
click at [1396, 34] on span "Log in" at bounding box center [1392, 35] width 35 height 17
click at [1391, 38] on span "Log in" at bounding box center [1392, 35] width 35 height 17
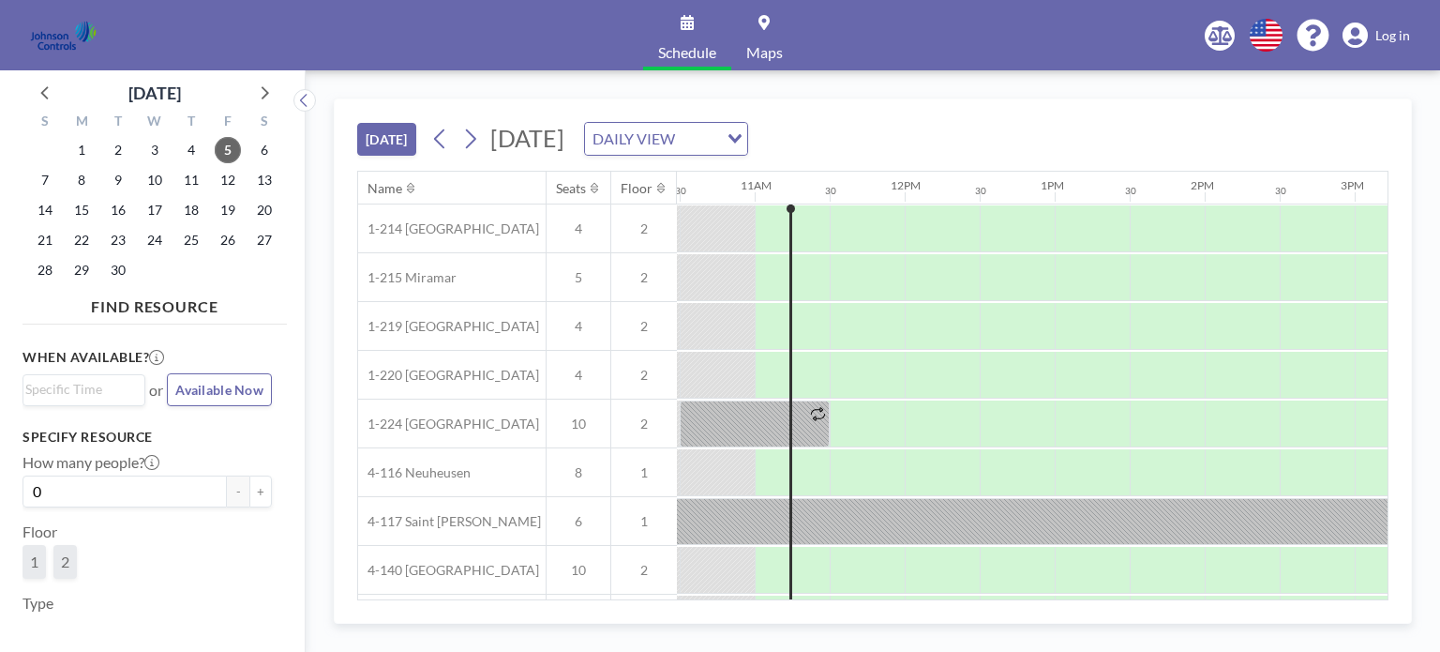
scroll to position [0, 1575]
click at [1391, 35] on span "Log in" at bounding box center [1392, 35] width 35 height 17
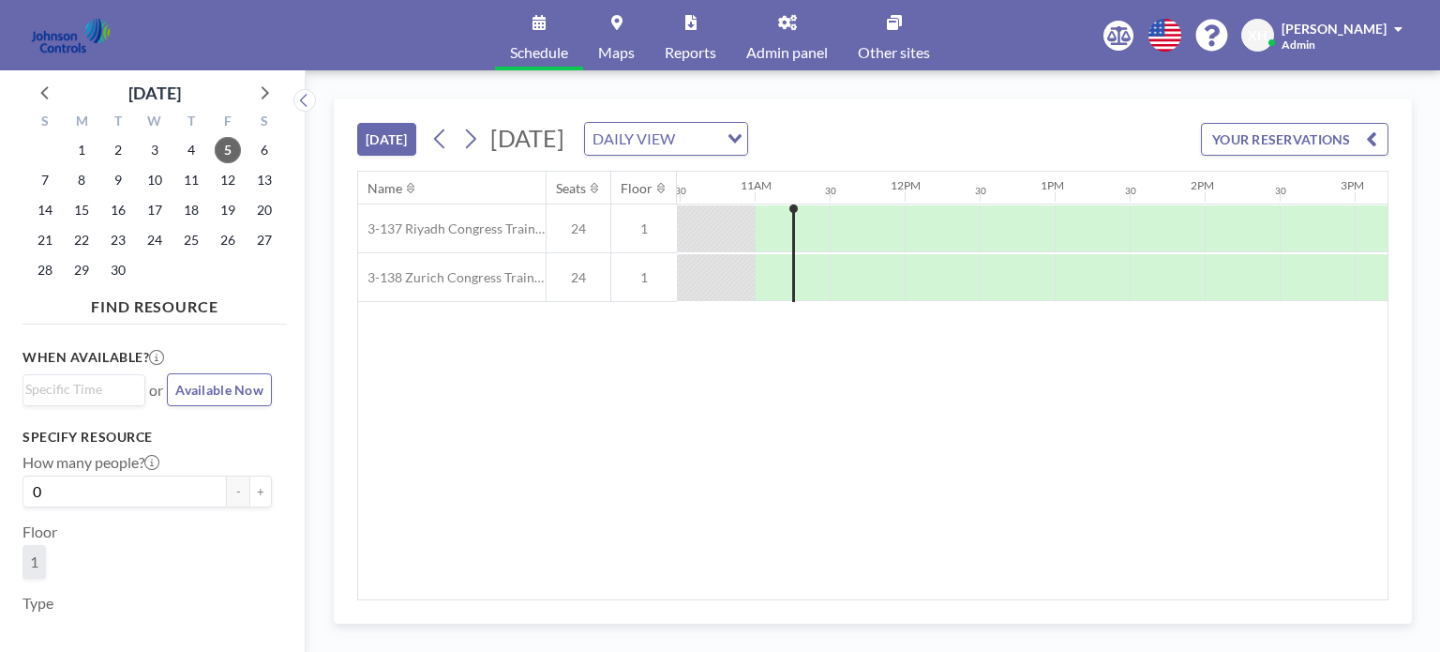
scroll to position [0, 1575]
click at [778, 19] on icon at bounding box center [787, 22] width 19 height 15
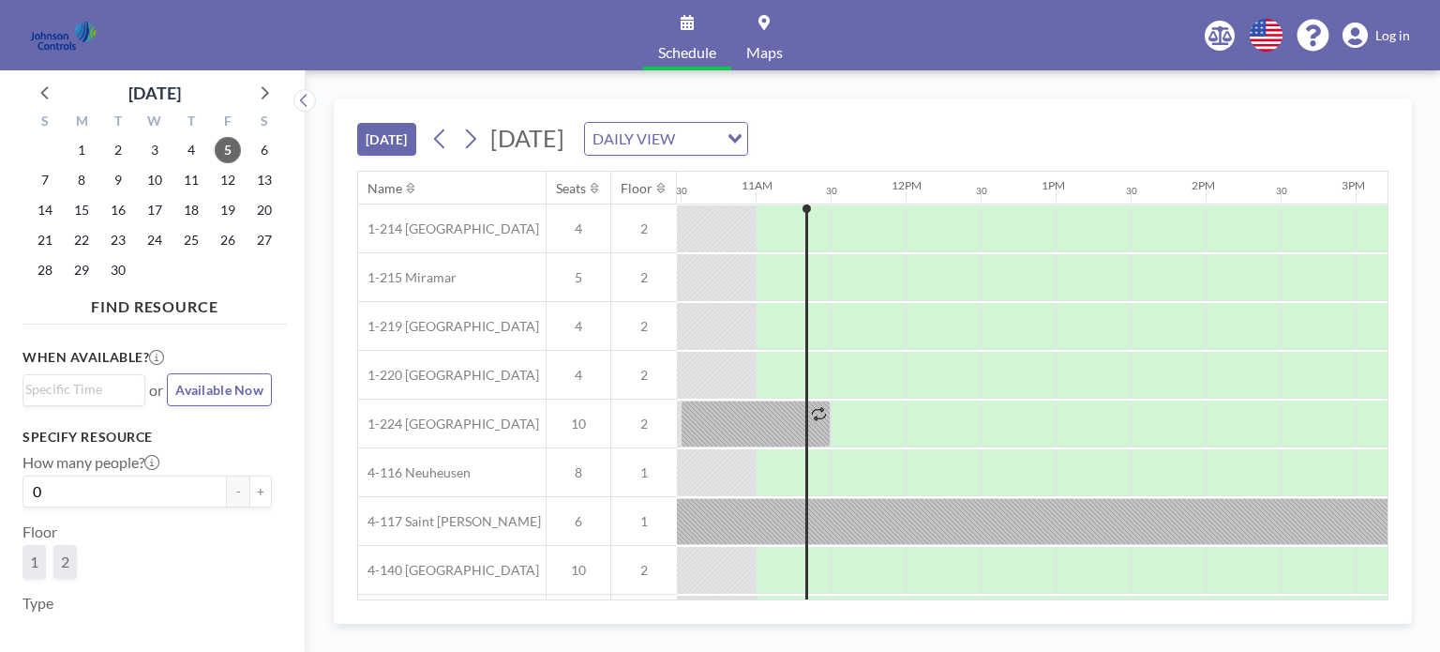
scroll to position [0, 1575]
click at [1388, 40] on span "Log in" at bounding box center [1392, 35] width 35 height 17
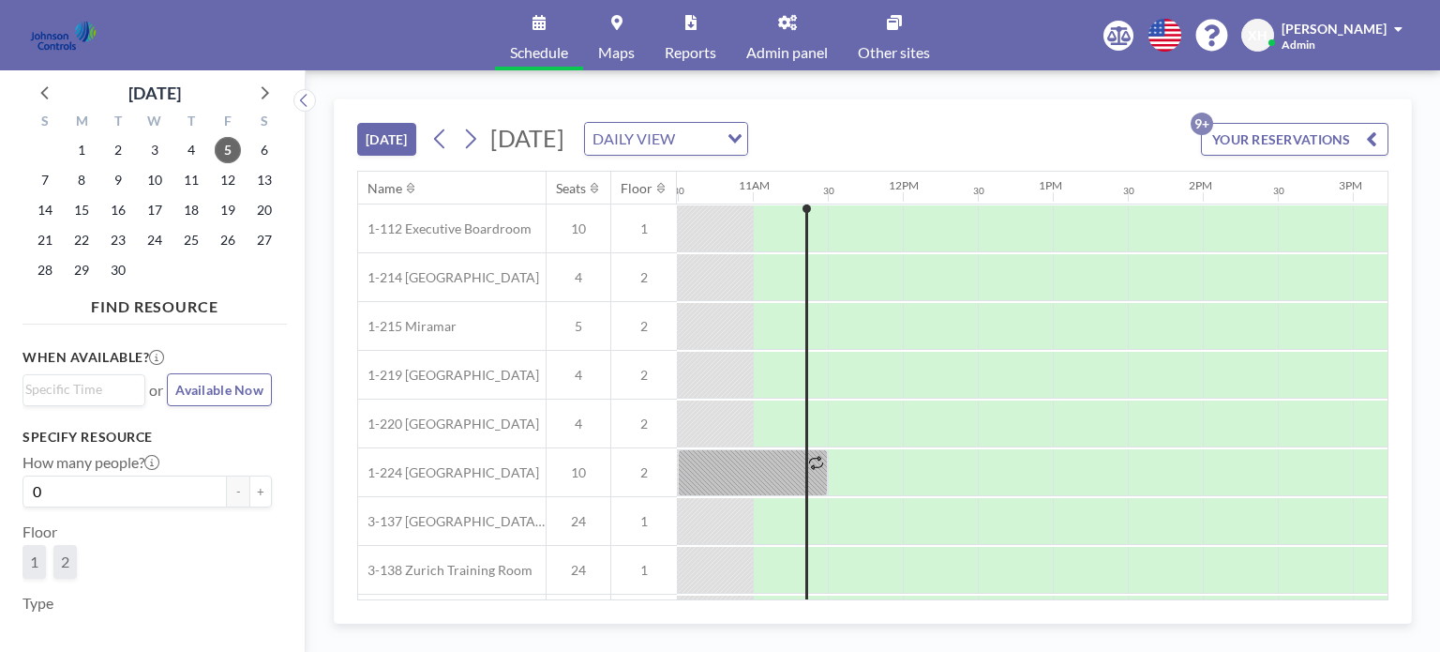
scroll to position [0, 1575]
click at [791, 52] on span "Admin panel" at bounding box center [787, 52] width 82 height 15
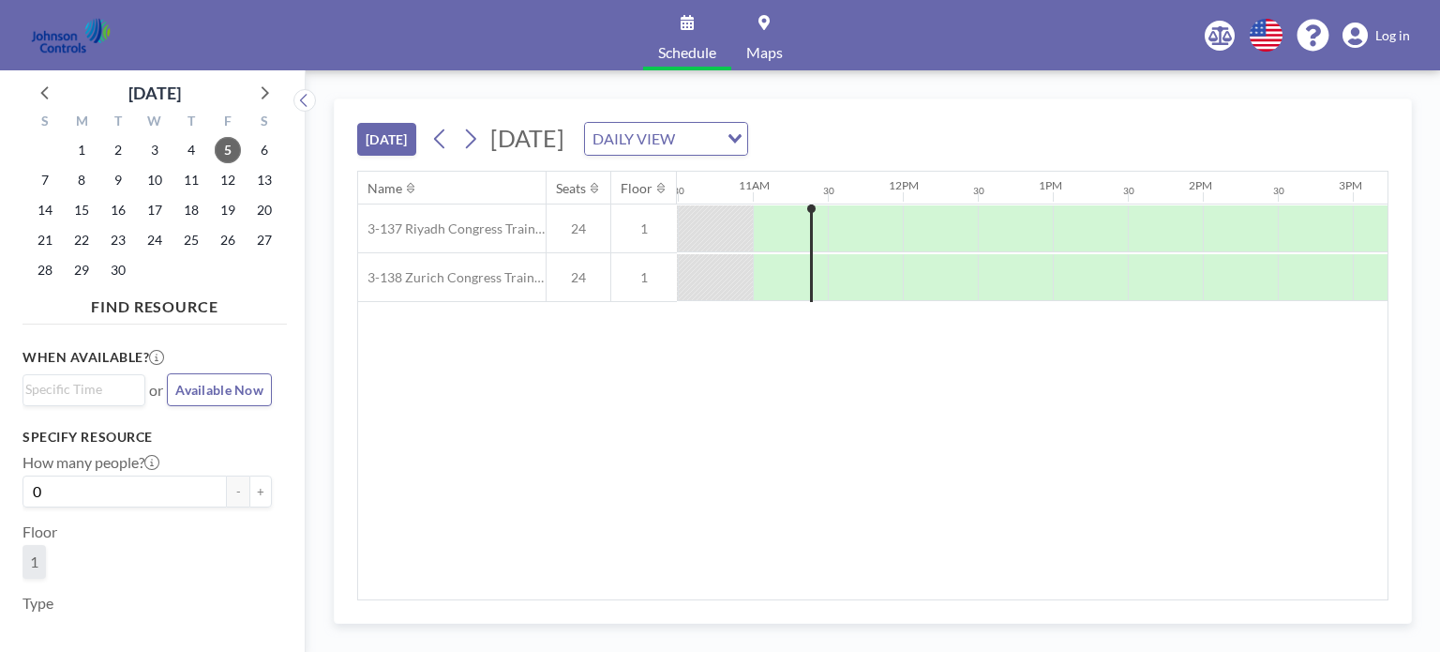
scroll to position [0, 1575]
click at [1391, 29] on span "Log in" at bounding box center [1392, 35] width 35 height 17
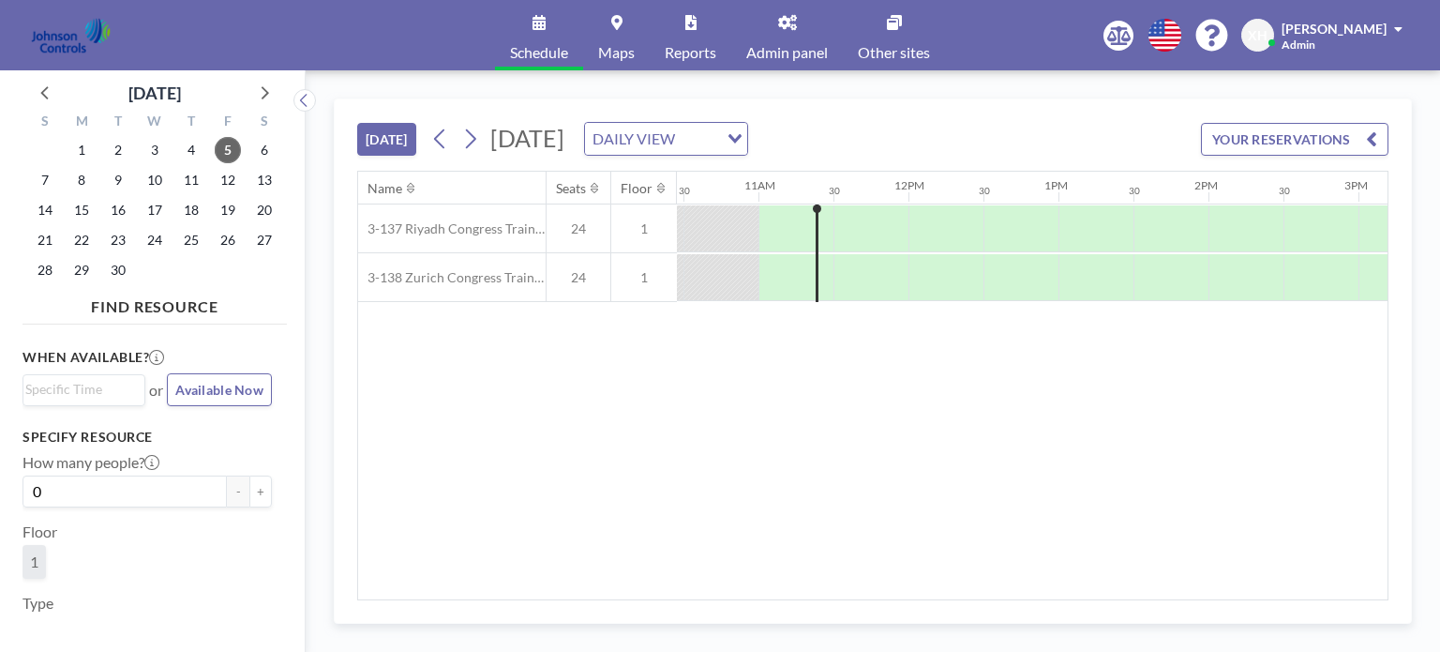
scroll to position [0, 1575]
click at [790, 28] on icon at bounding box center [787, 22] width 19 height 15
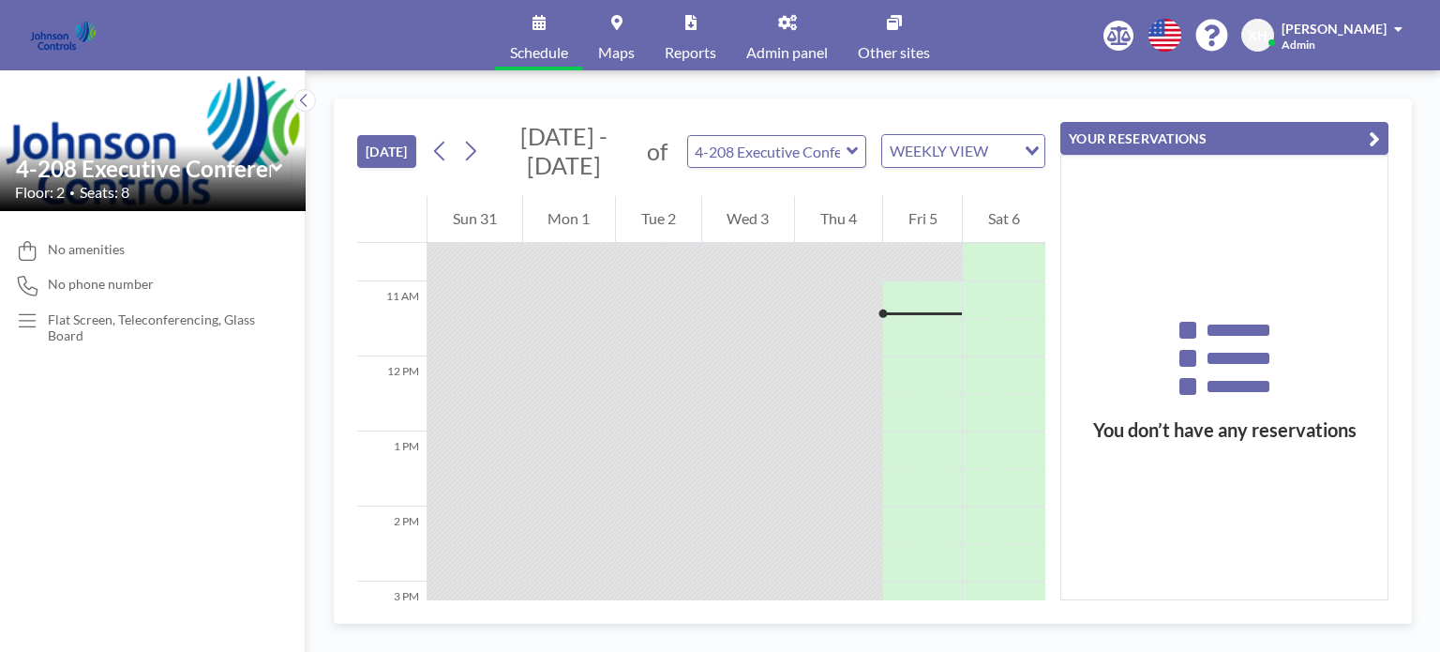
scroll to position [787, 0]
click at [783, 56] on span "Admin panel" at bounding box center [787, 52] width 82 height 15
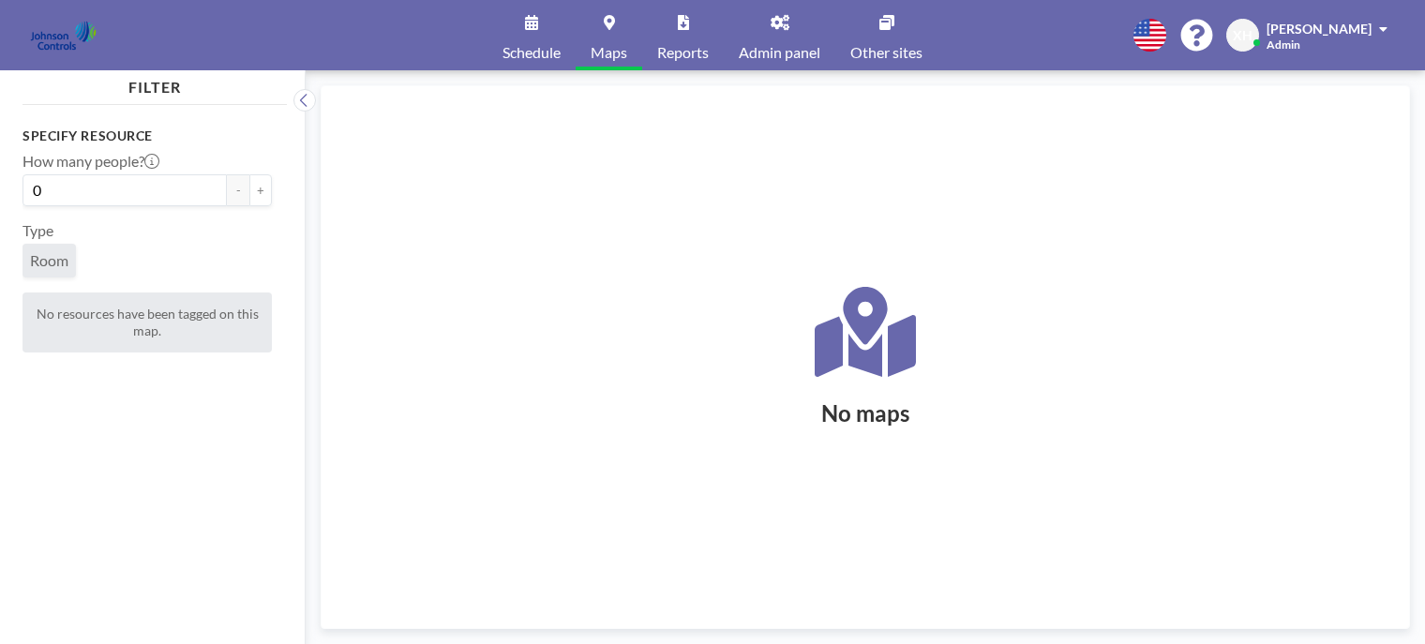
click at [540, 46] on span "Schedule" at bounding box center [531, 52] width 58 height 15
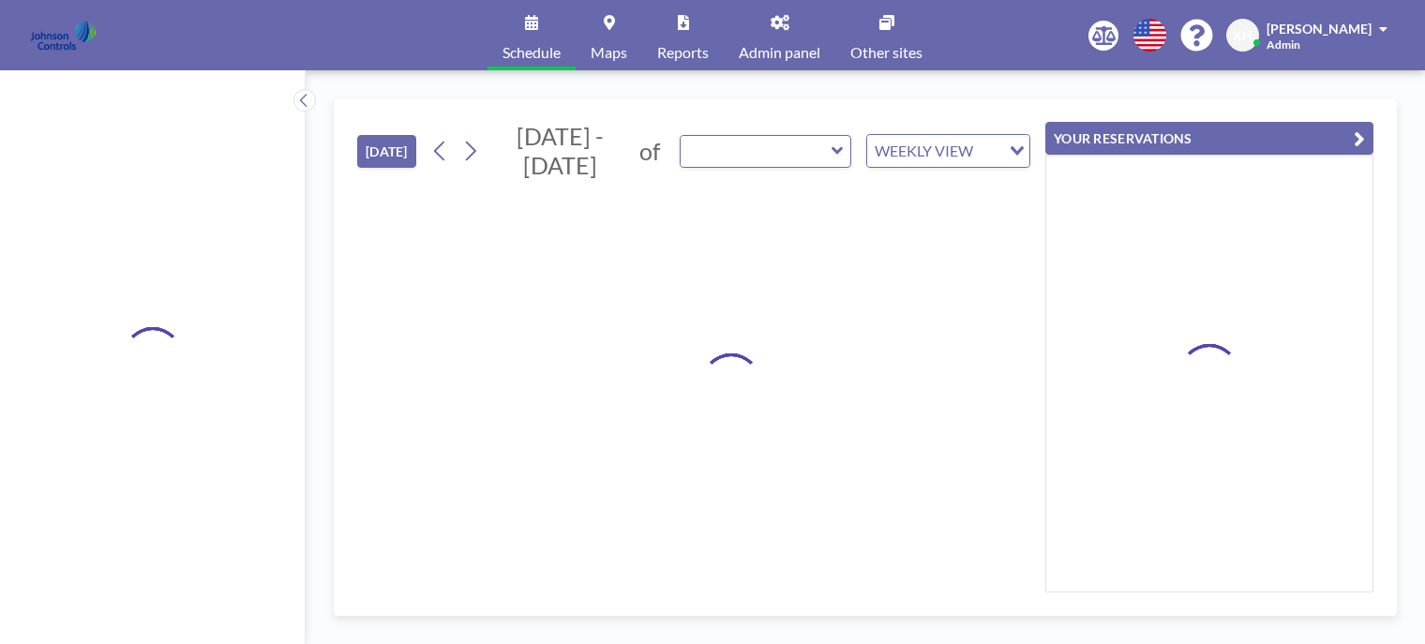
type input "4-208 Executive Conference Room"
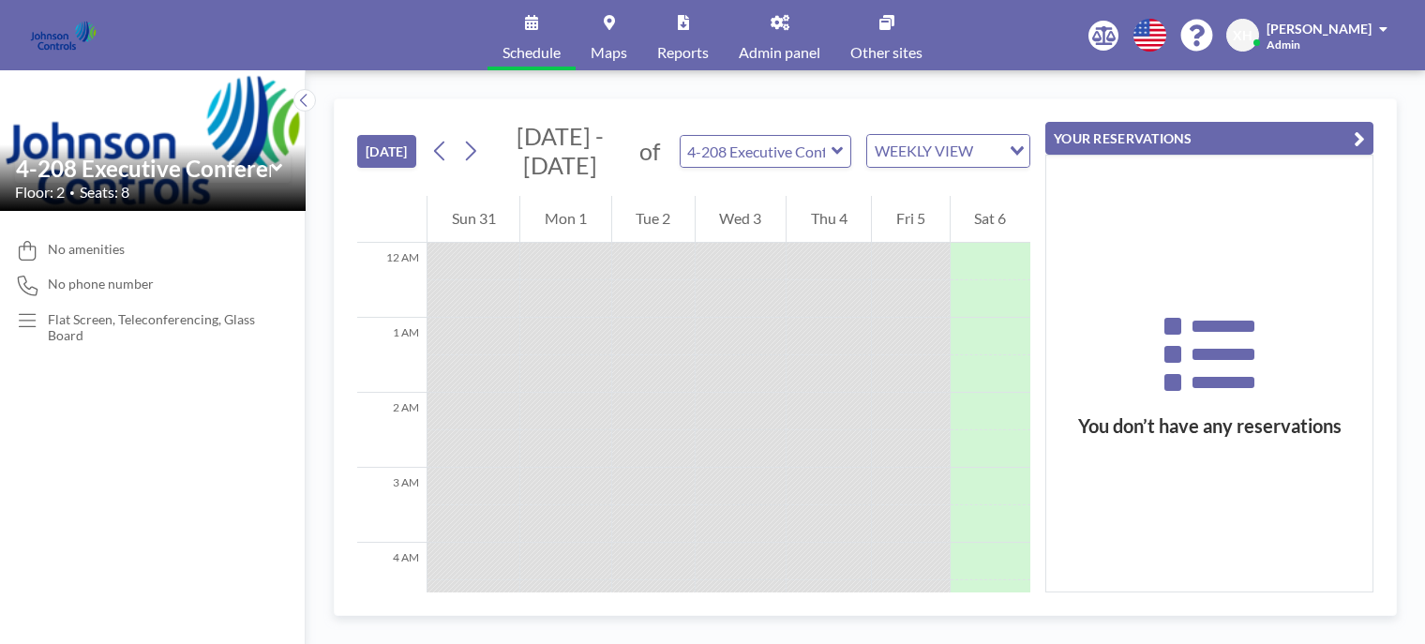
click at [780, 27] on icon at bounding box center [780, 22] width 19 height 15
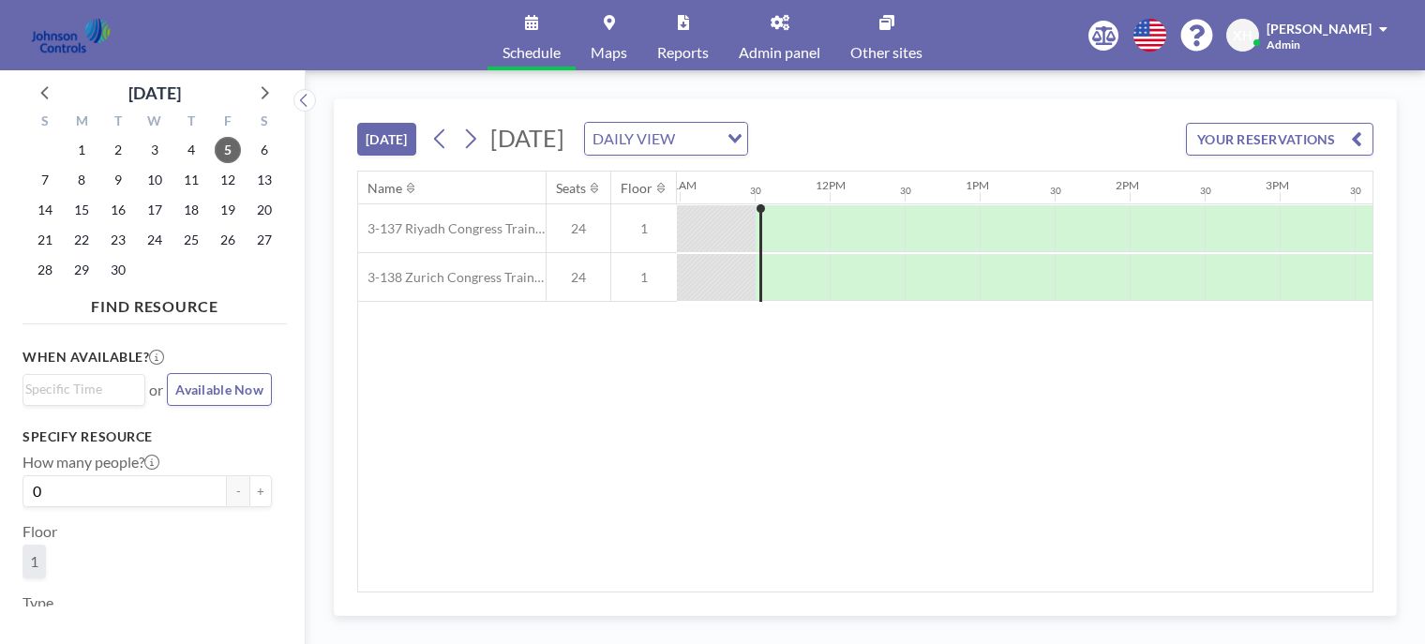
scroll to position [0, 1650]
click at [896, 45] on span "Other sites" at bounding box center [886, 52] width 72 height 15
